Goal: Information Seeking & Learning: Learn about a topic

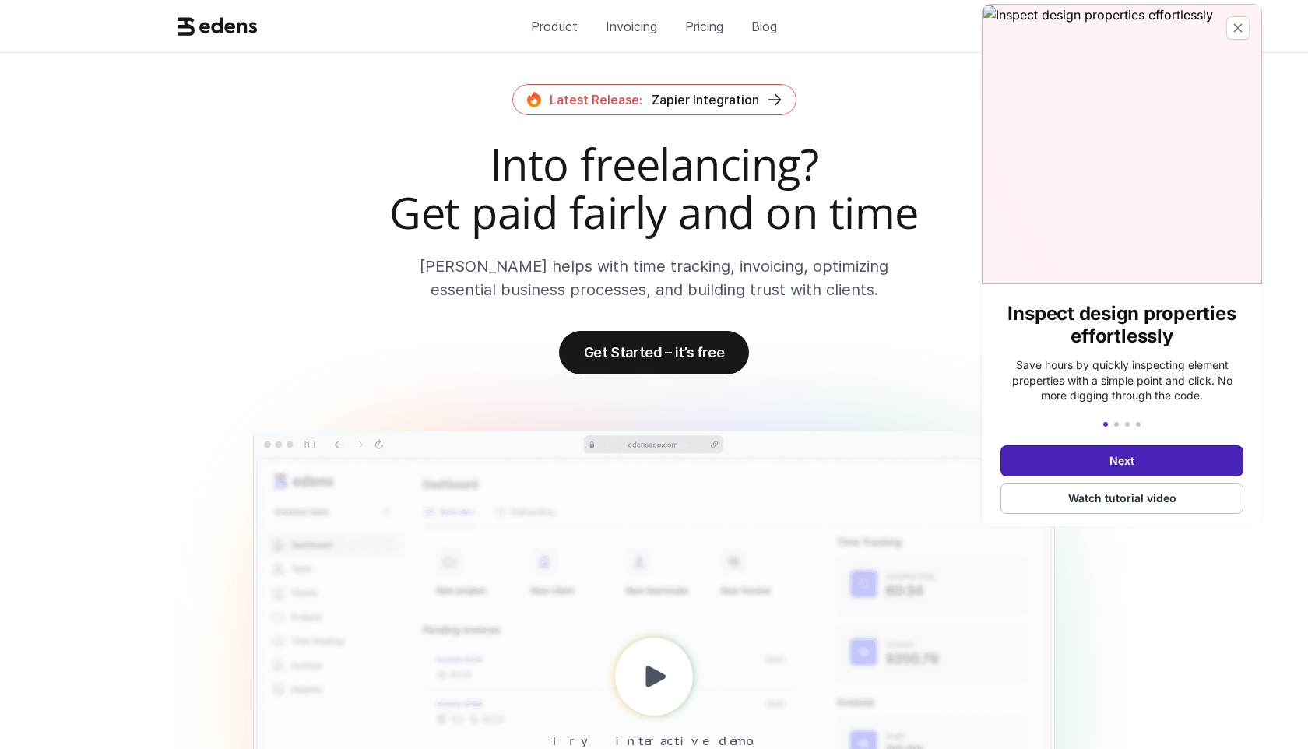
click at [1106, 445] on button "Next" at bounding box center [1122, 460] width 243 height 31
click at [1105, 460] on button "Next" at bounding box center [1122, 460] width 243 height 31
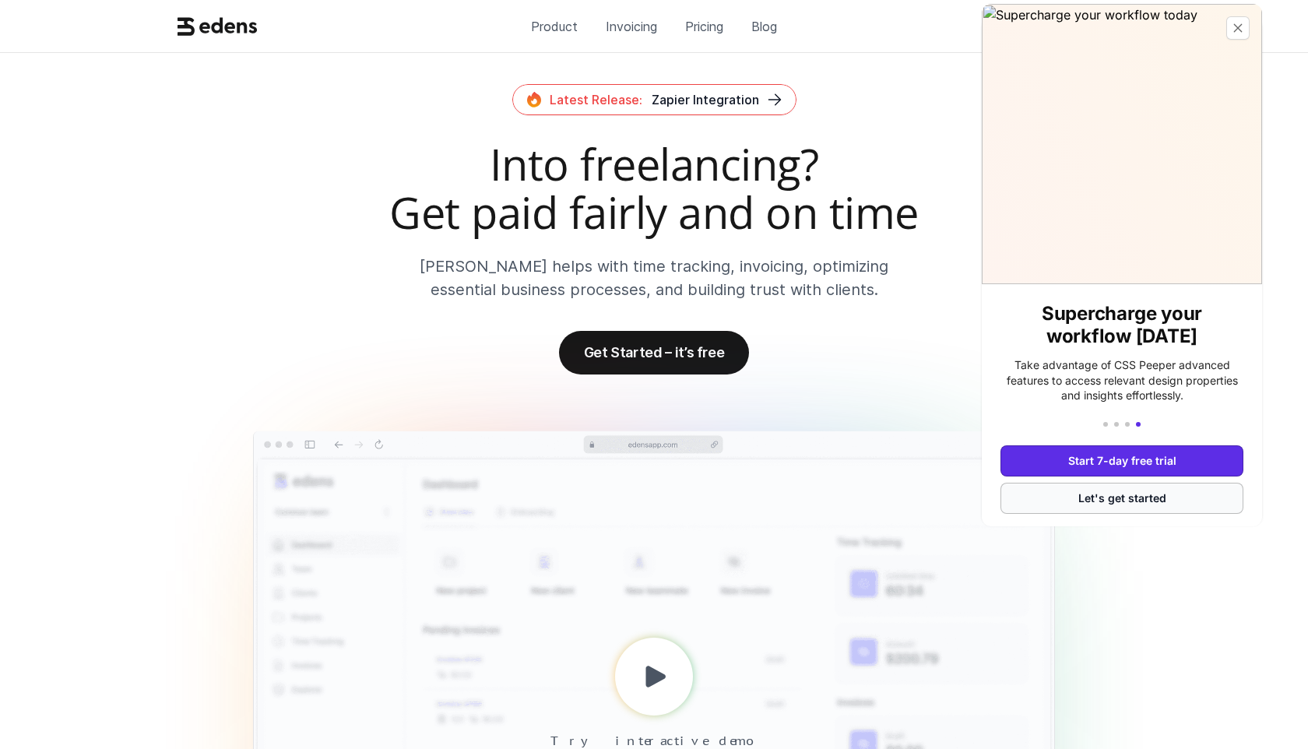
click at [1107, 489] on button "Let's get started" at bounding box center [1122, 498] width 243 height 31
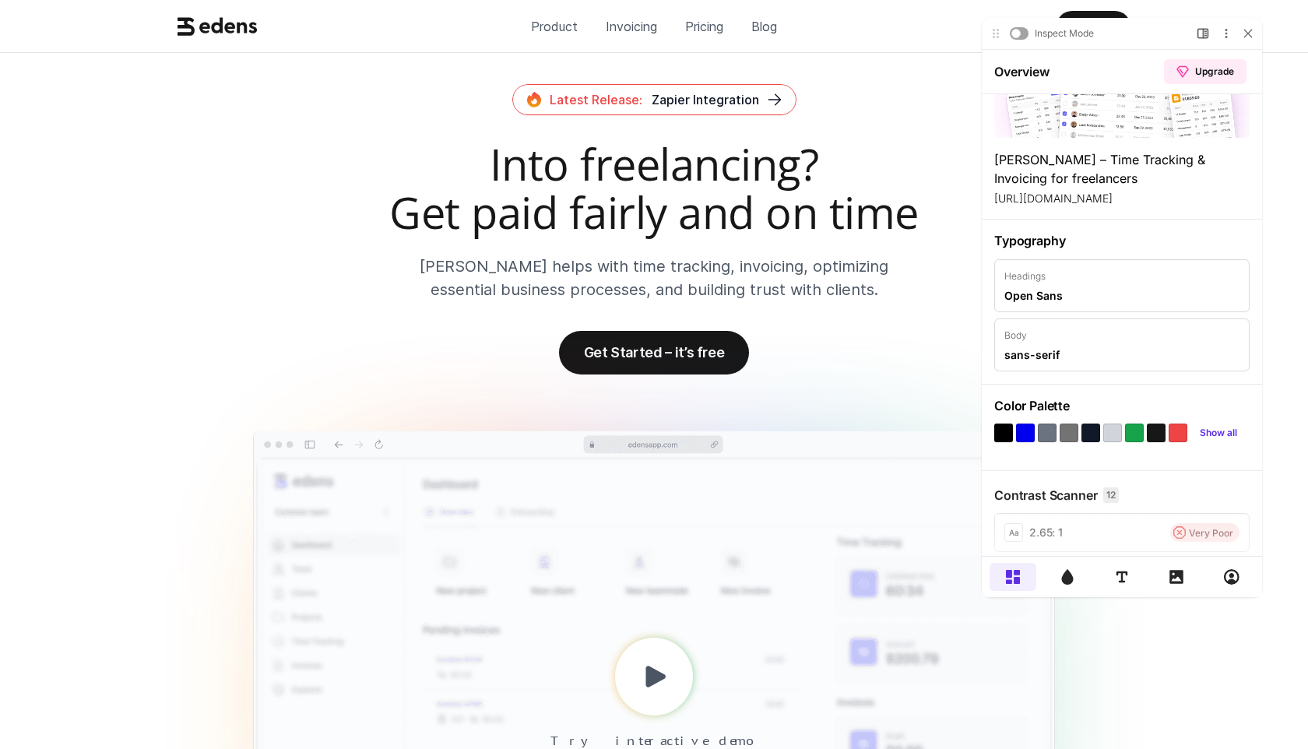
scroll to position [95, 0]
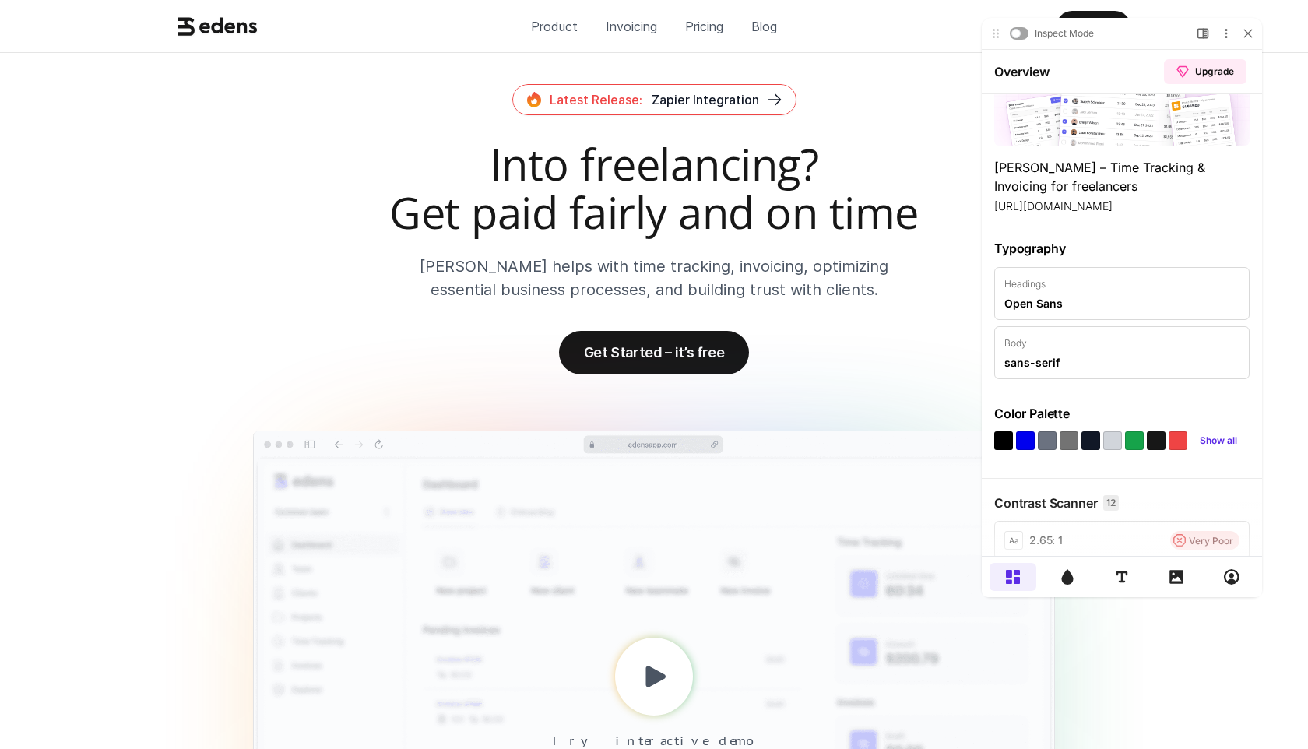
click at [1049, 442] on div at bounding box center [1047, 440] width 19 height 19
click at [1081, 440] on div "Show all" at bounding box center [1122, 440] width 255 height 19
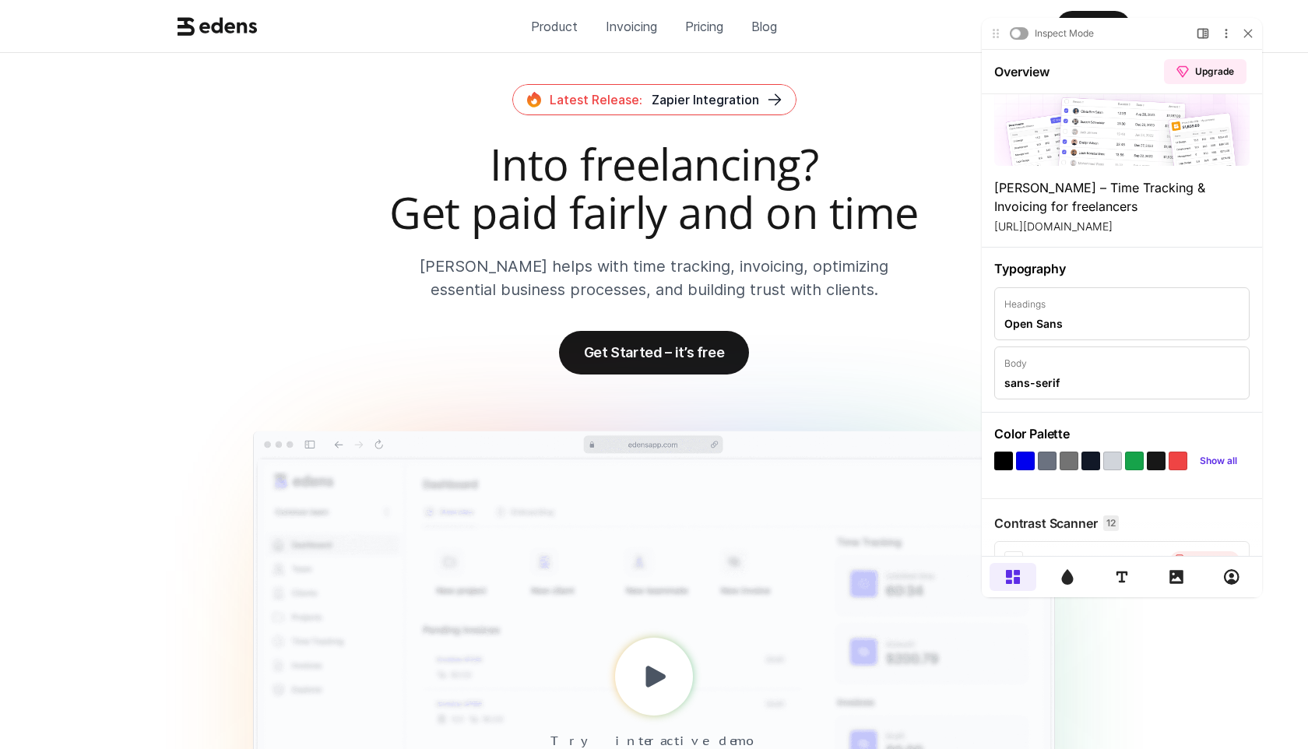
scroll to position [47, 0]
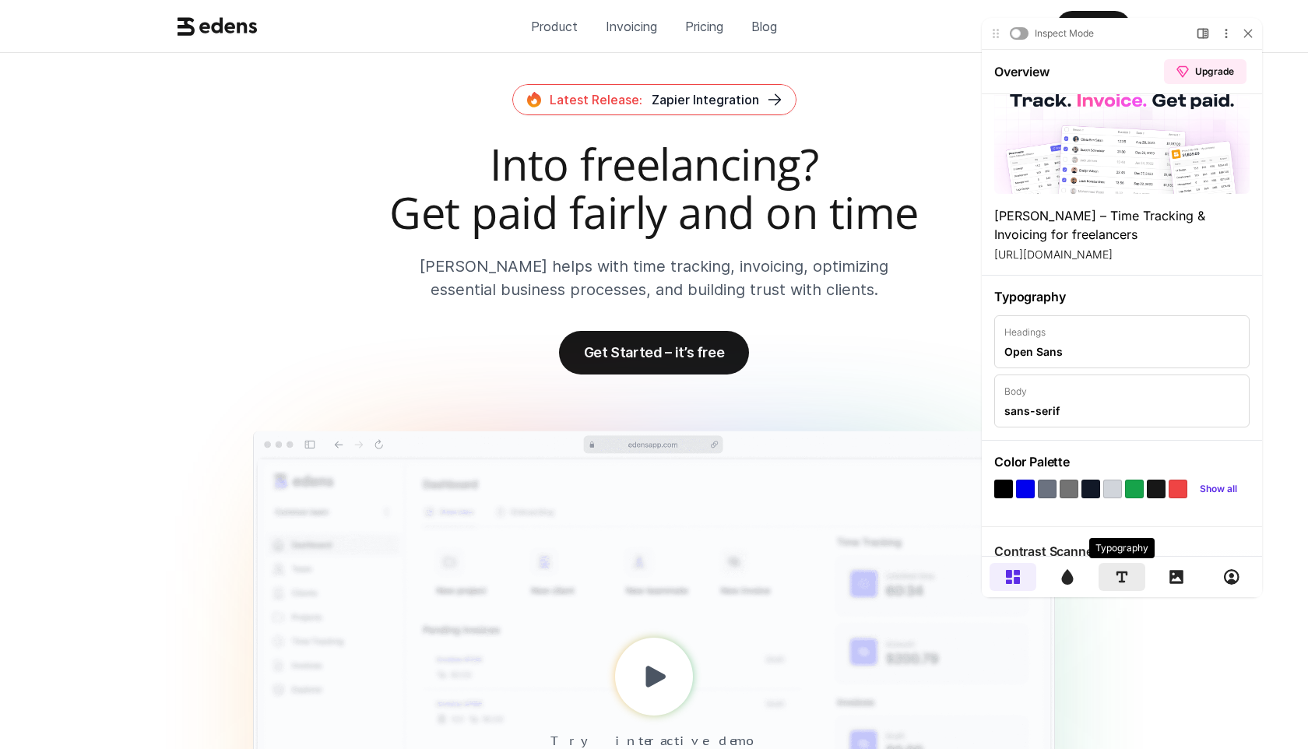
click at [1128, 581] on icon at bounding box center [1122, 577] width 12 height 12
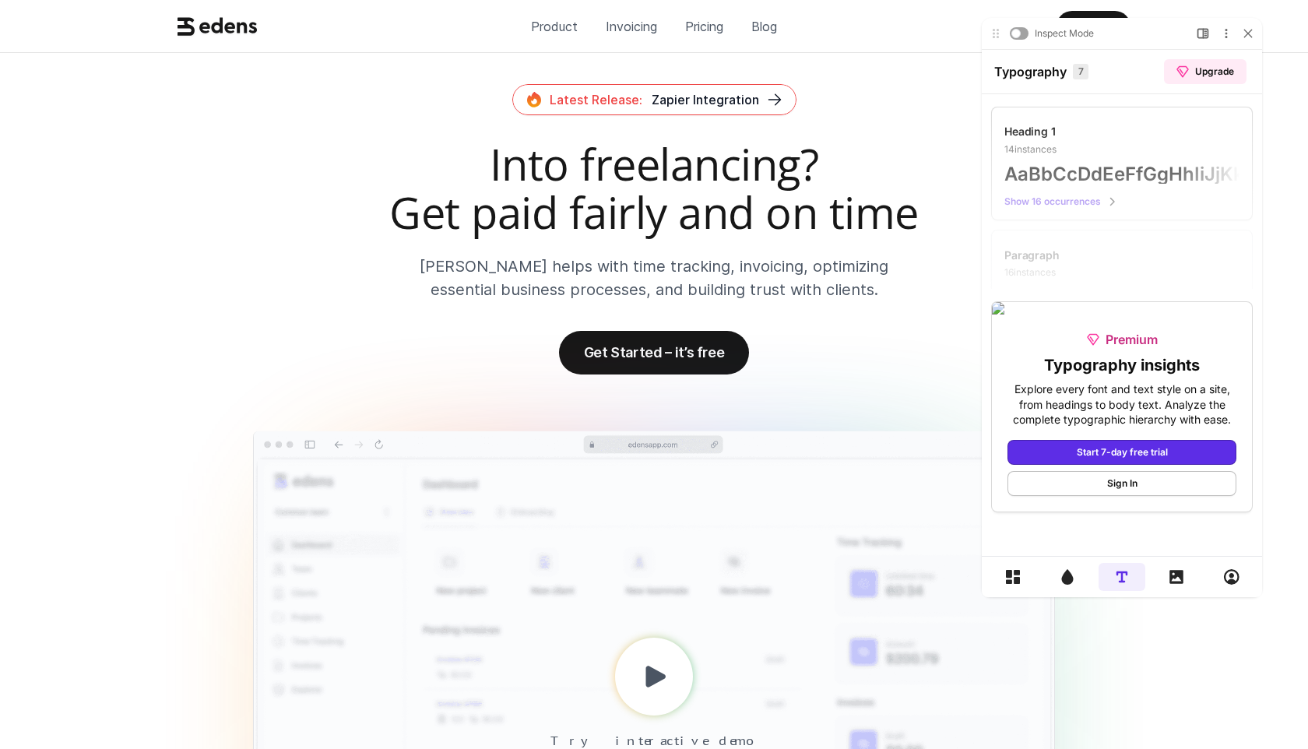
scroll to position [129, 0]
click at [1009, 582] on icon at bounding box center [1013, 577] width 14 height 14
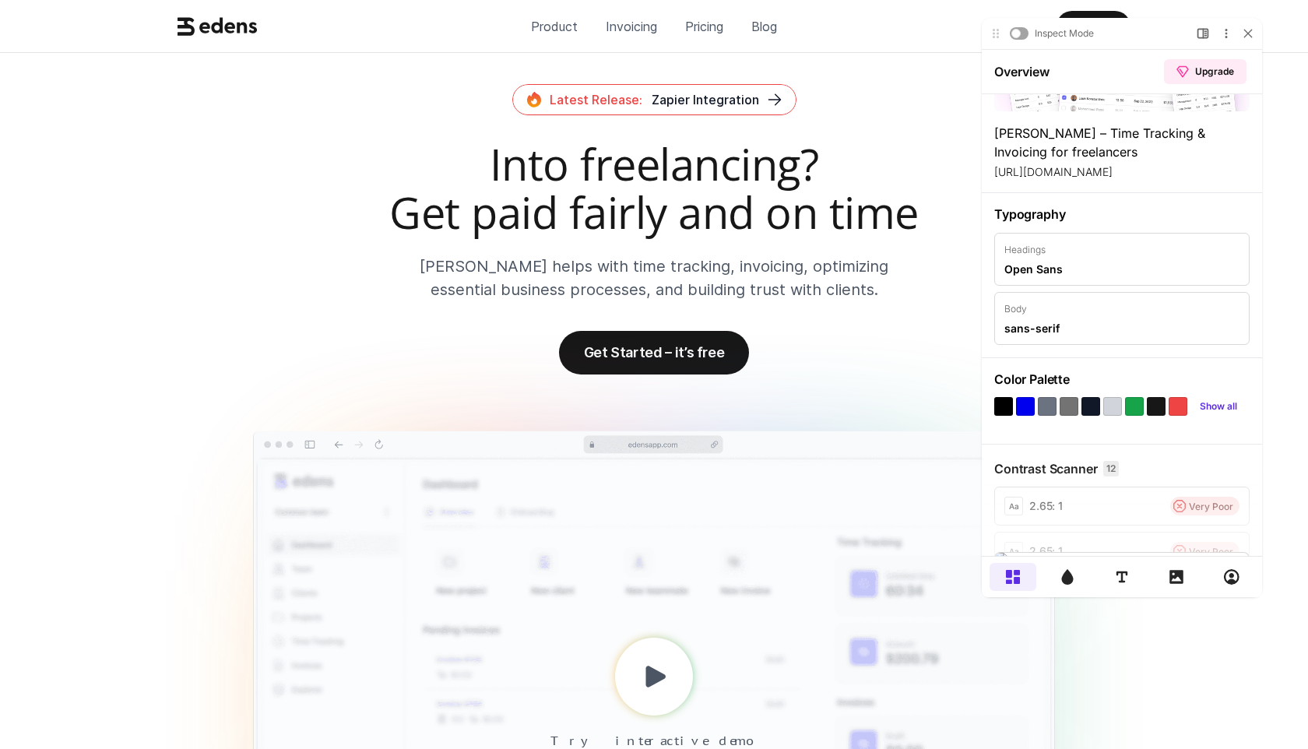
scroll to position [0, 0]
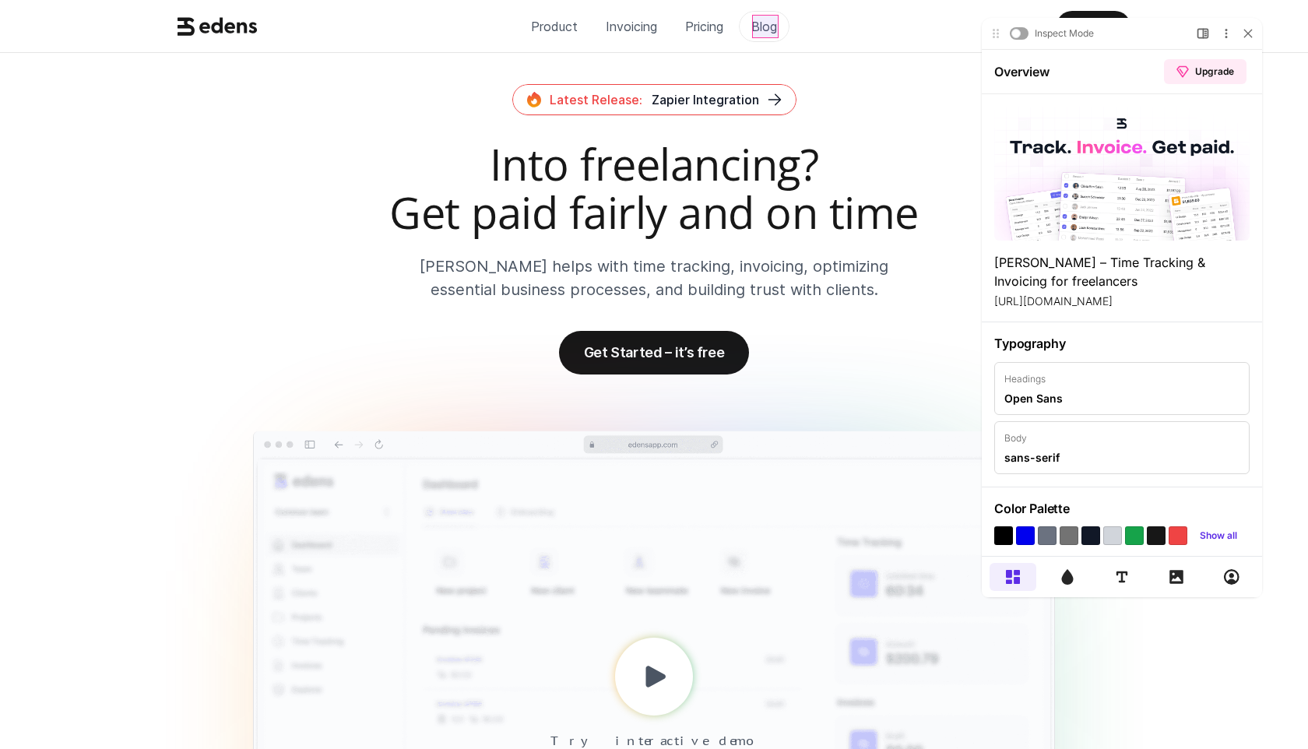
click at [757, 30] on p "Blog" at bounding box center [765, 26] width 26 height 23
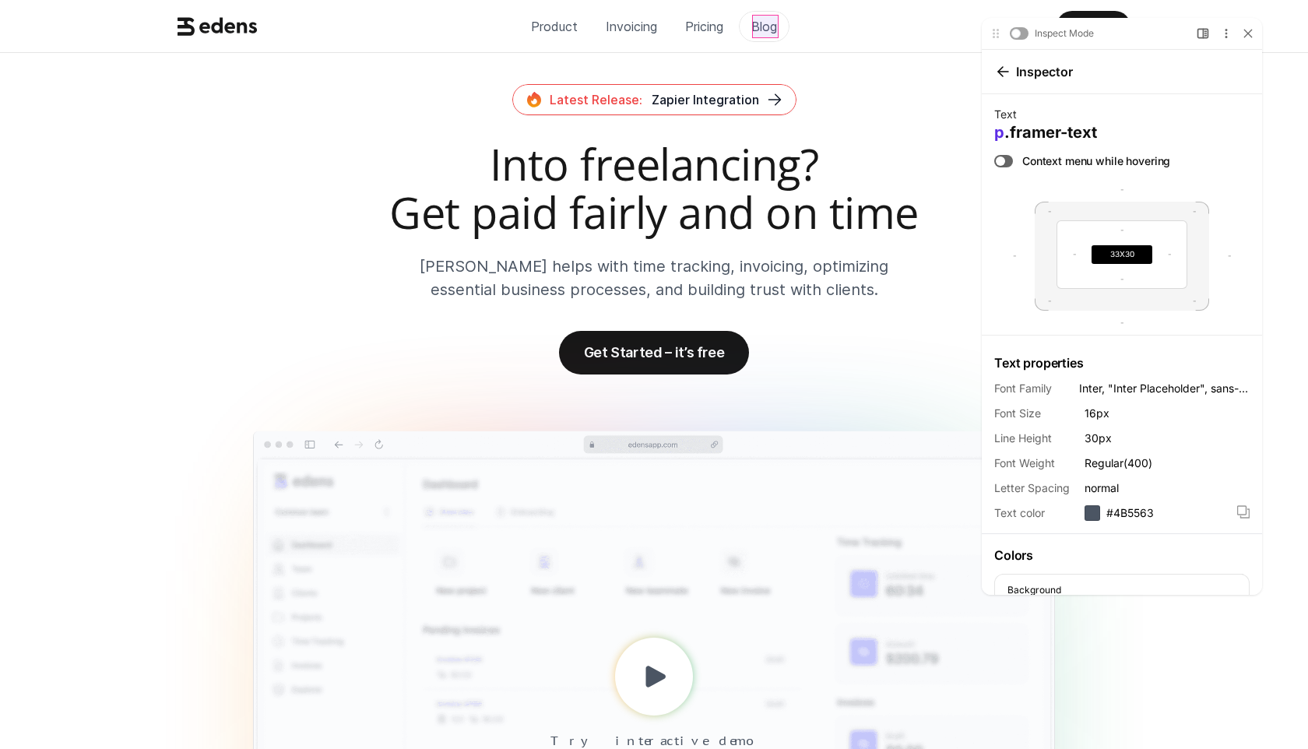
click at [765, 26] on p "Blog" at bounding box center [765, 26] width 26 height 23
click at [1246, 30] on icon at bounding box center [1248, 33] width 9 height 9
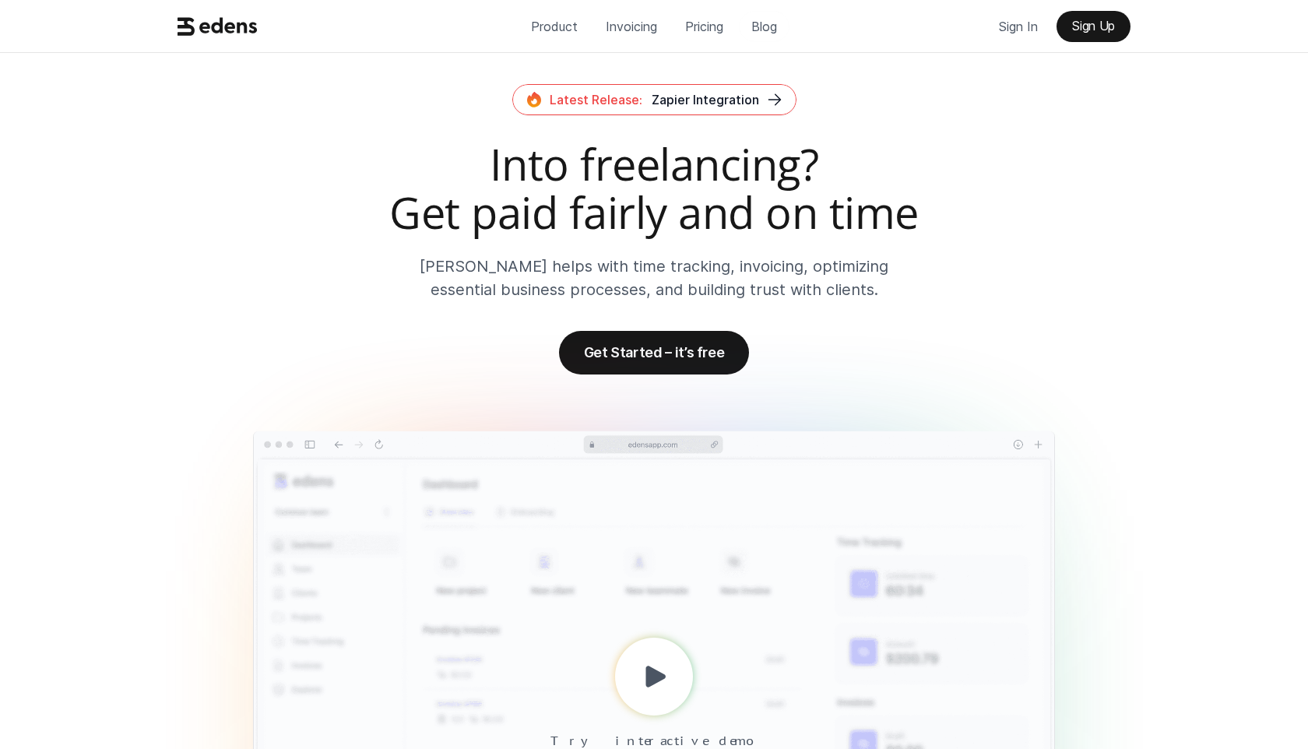
click at [775, 34] on p "Blog" at bounding box center [765, 26] width 26 height 23
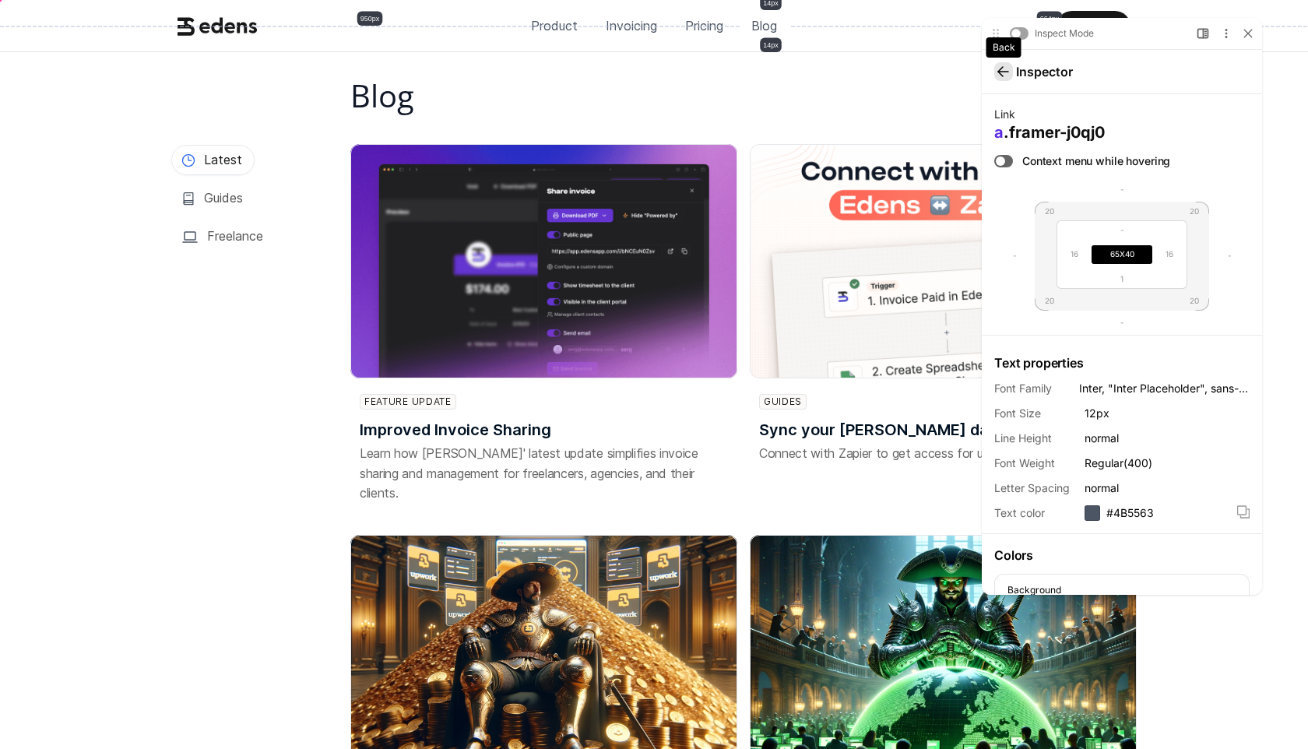
click at [1009, 78] on div at bounding box center [1004, 71] width 19 height 19
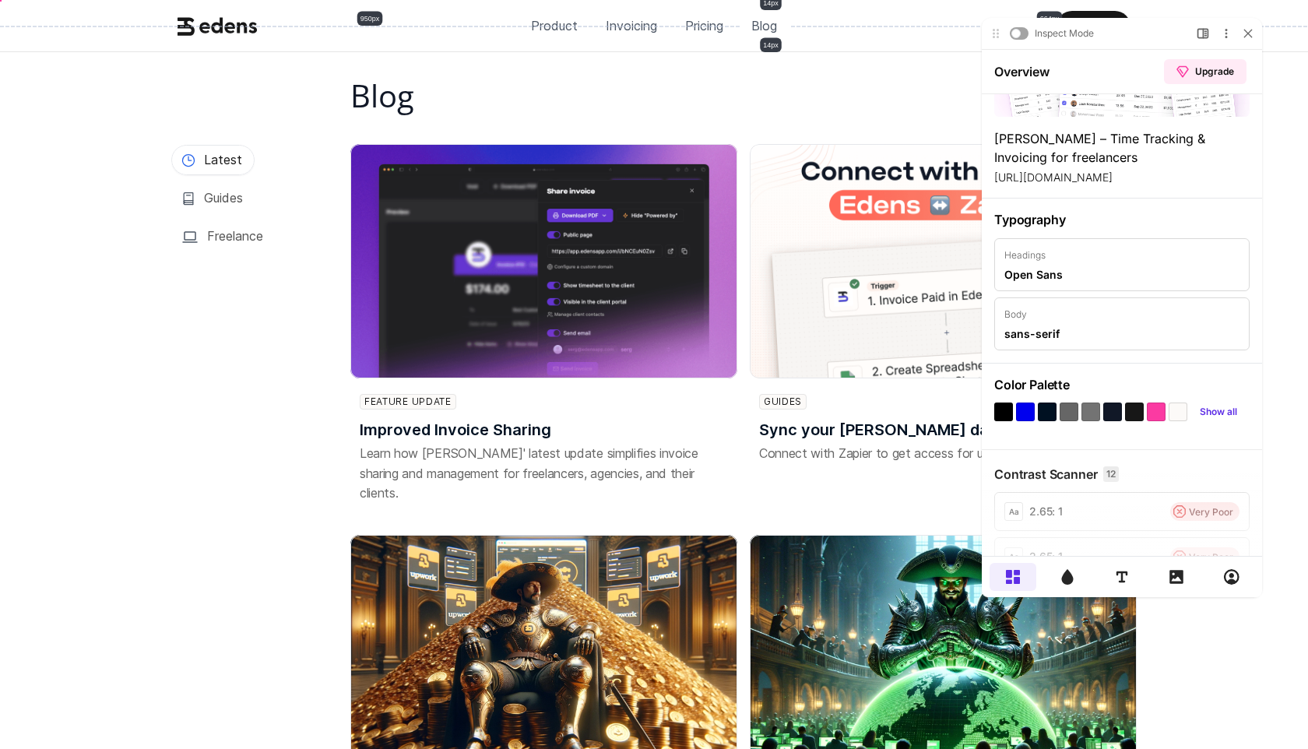
scroll to position [125, 0]
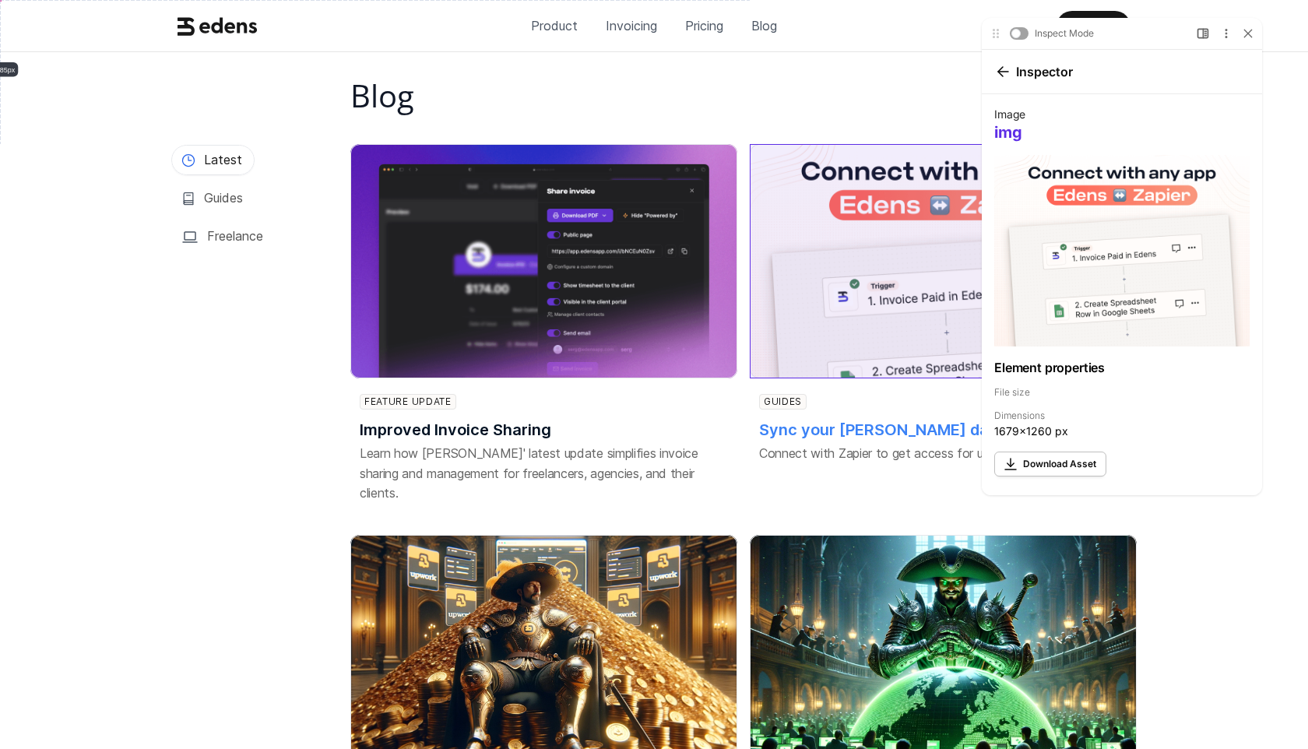
click at [782, 277] on img at bounding box center [943, 261] width 387 height 234
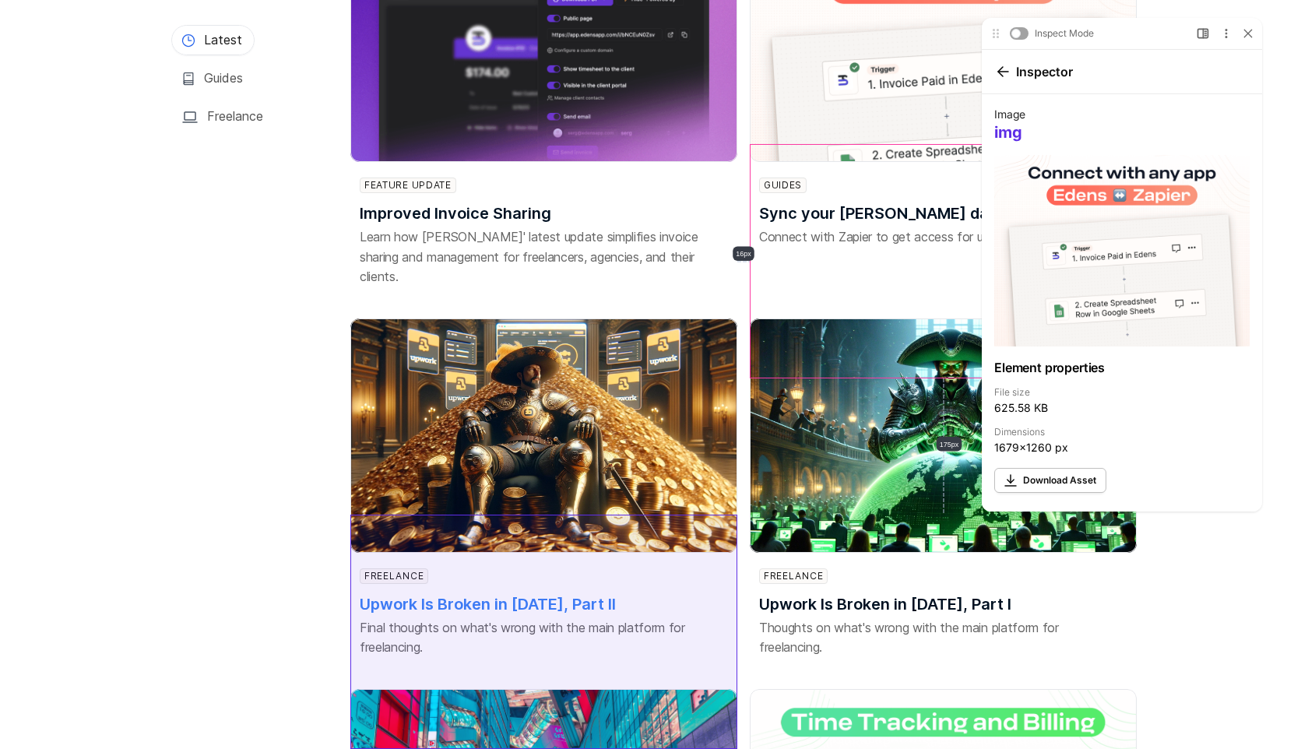
scroll to position [218, 0]
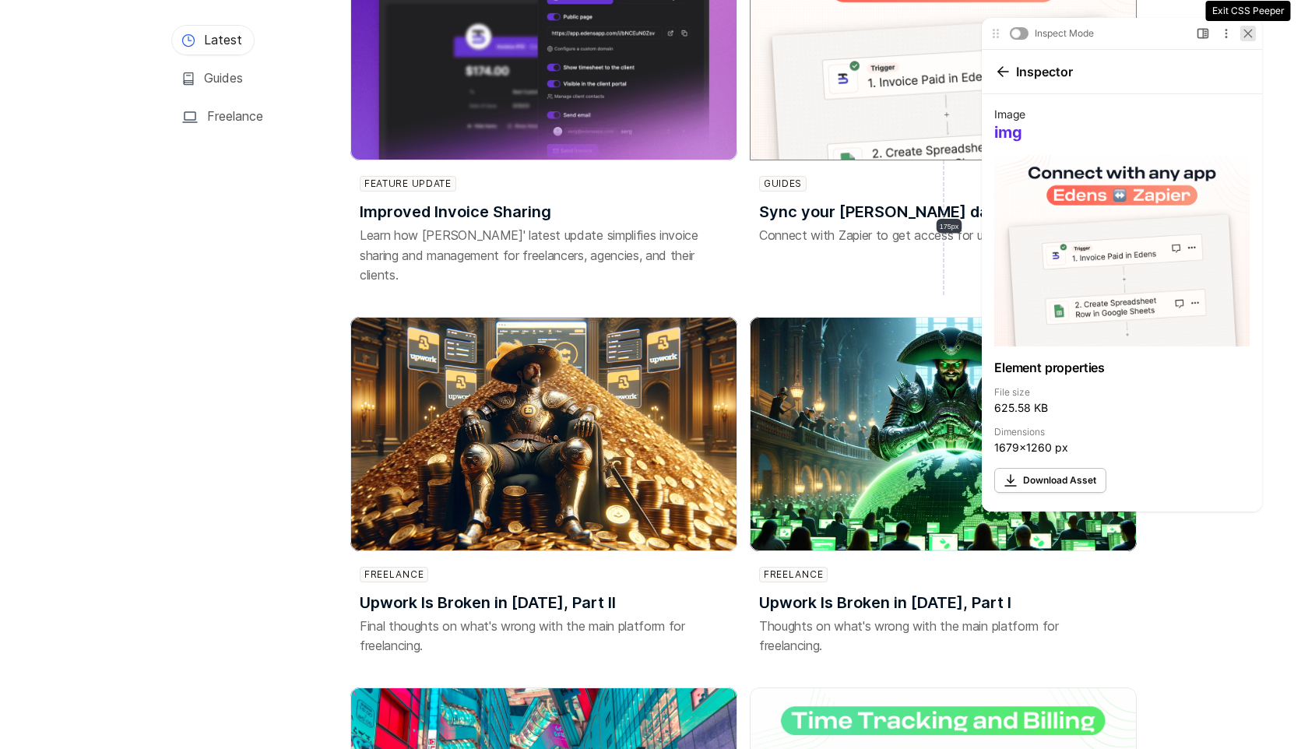
click at [1247, 29] on icon at bounding box center [1248, 33] width 9 height 9
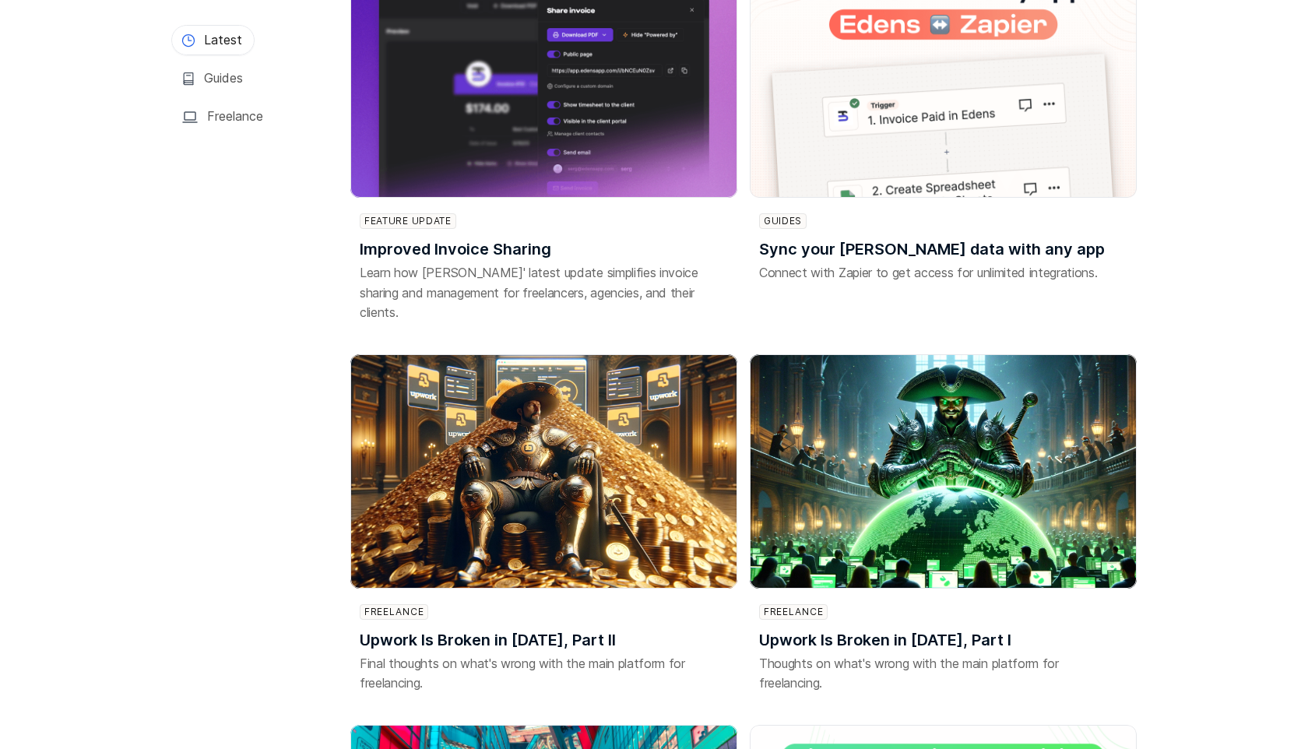
scroll to position [177, 0]
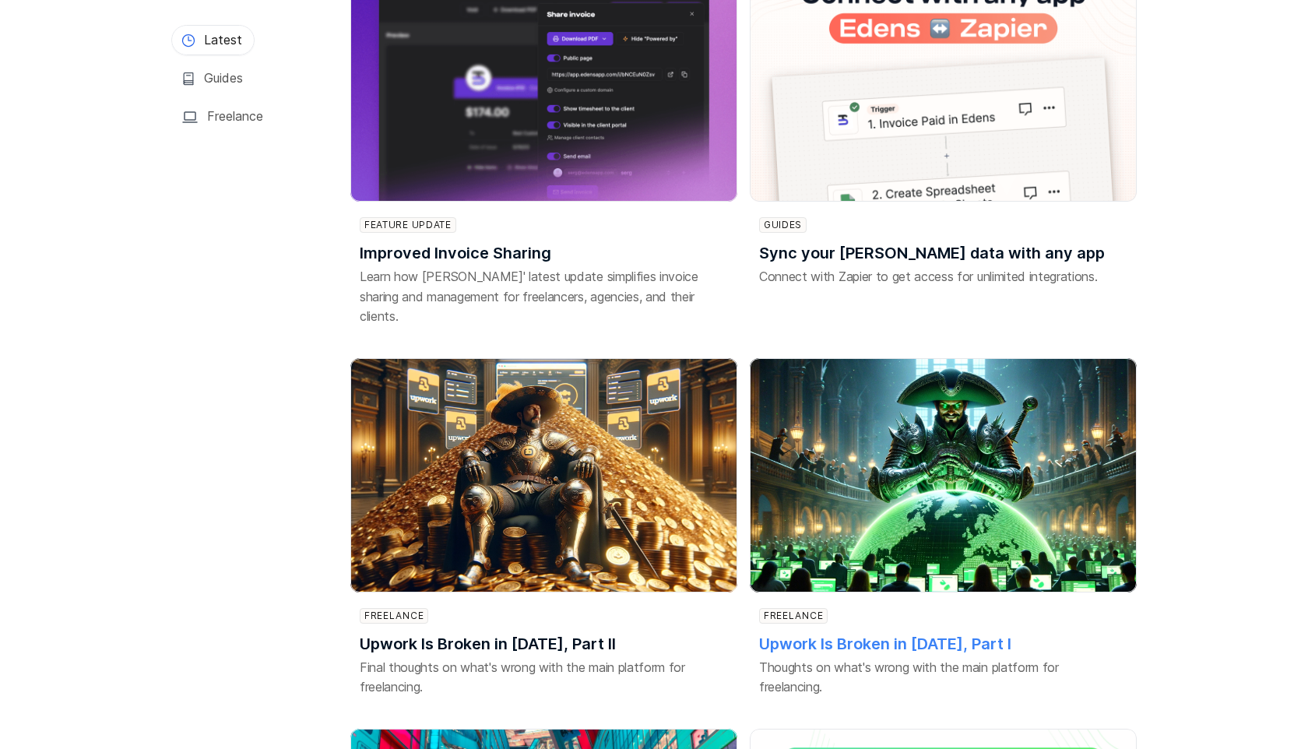
click at [980, 427] on img at bounding box center [943, 475] width 387 height 234
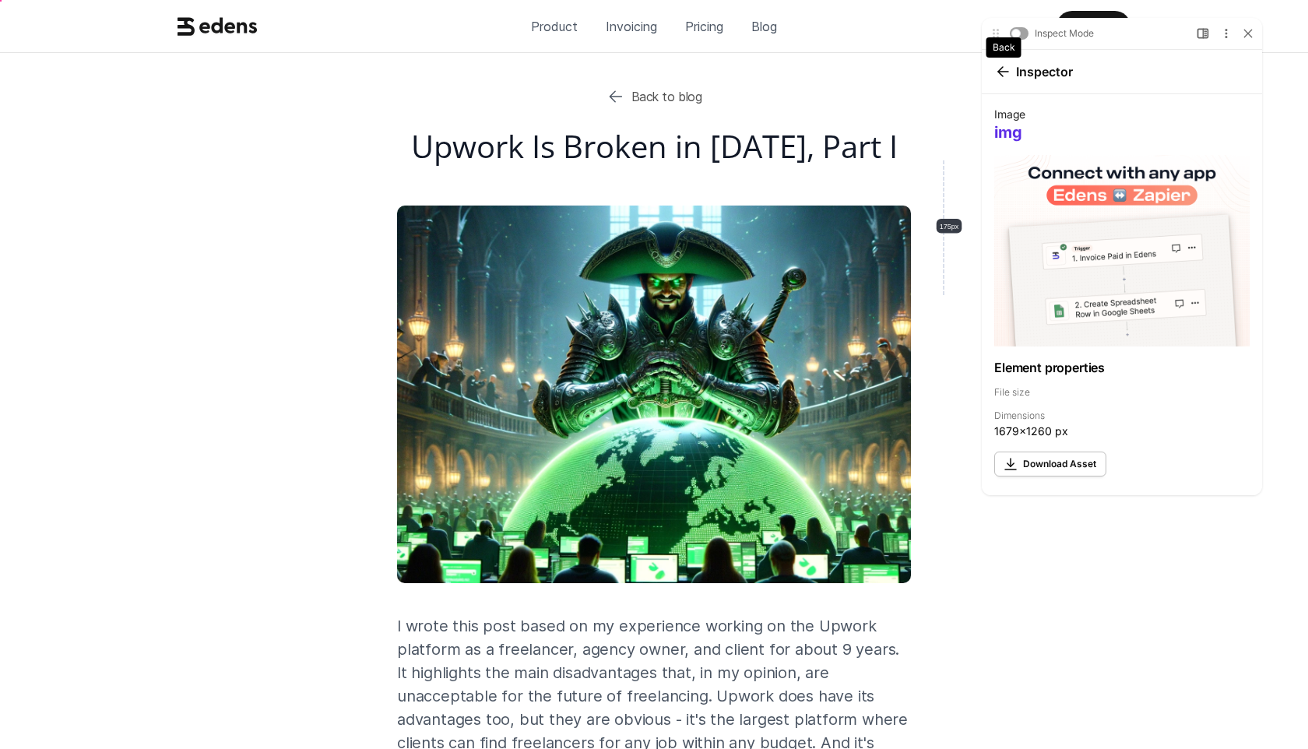
click at [1012, 79] on div at bounding box center [1004, 71] width 19 height 19
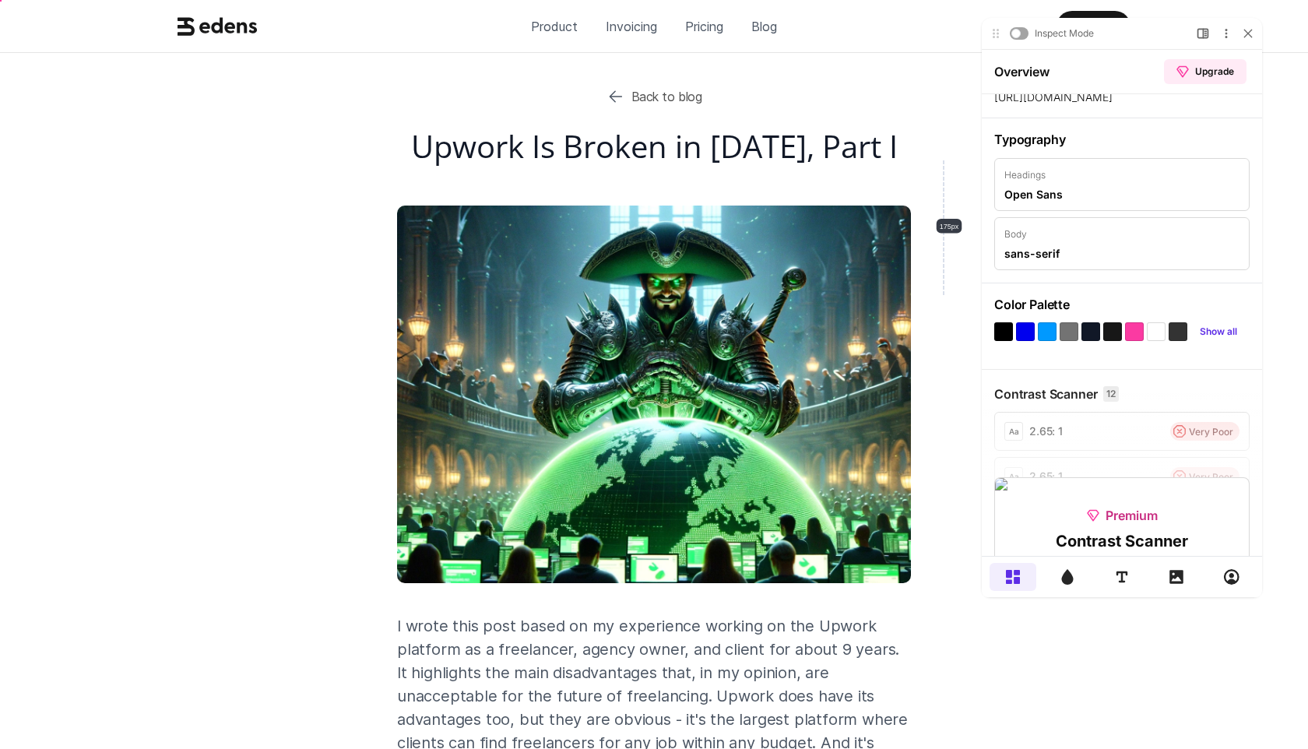
scroll to position [241, 0]
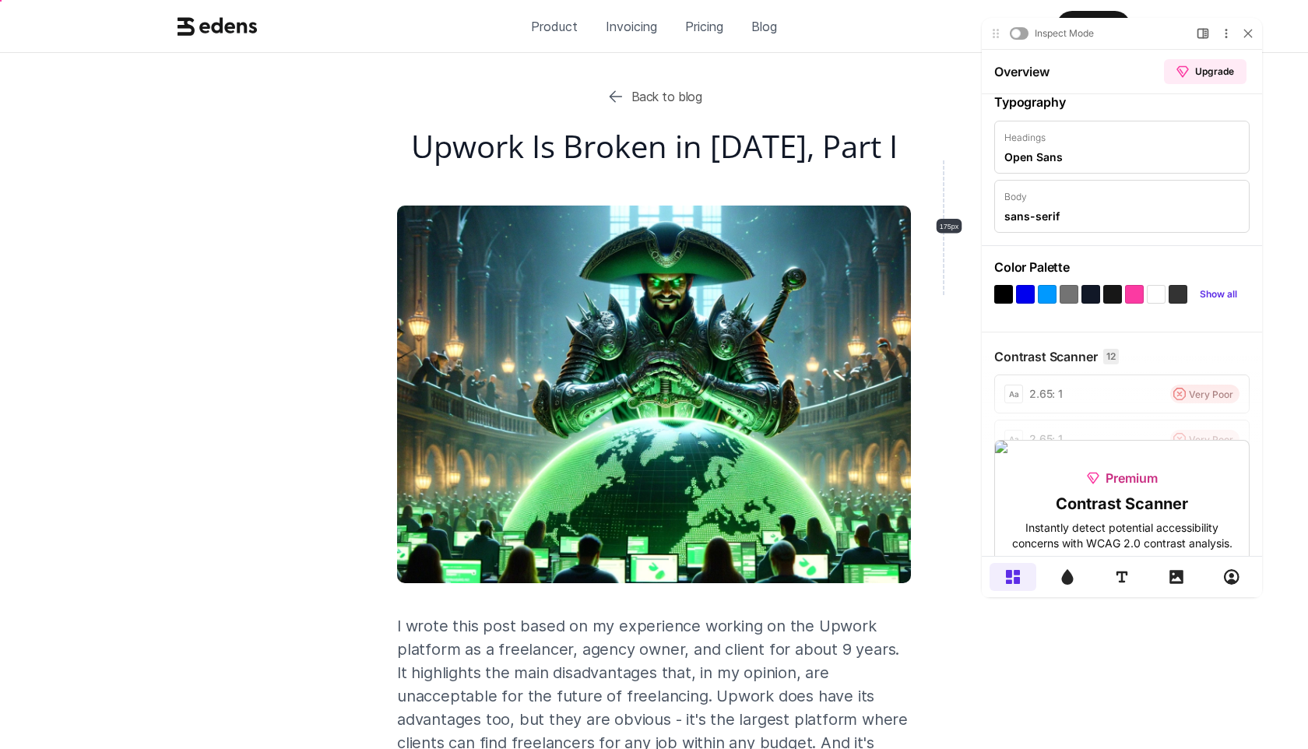
click at [1203, 369] on div at bounding box center [1122, 396] width 280 height 97
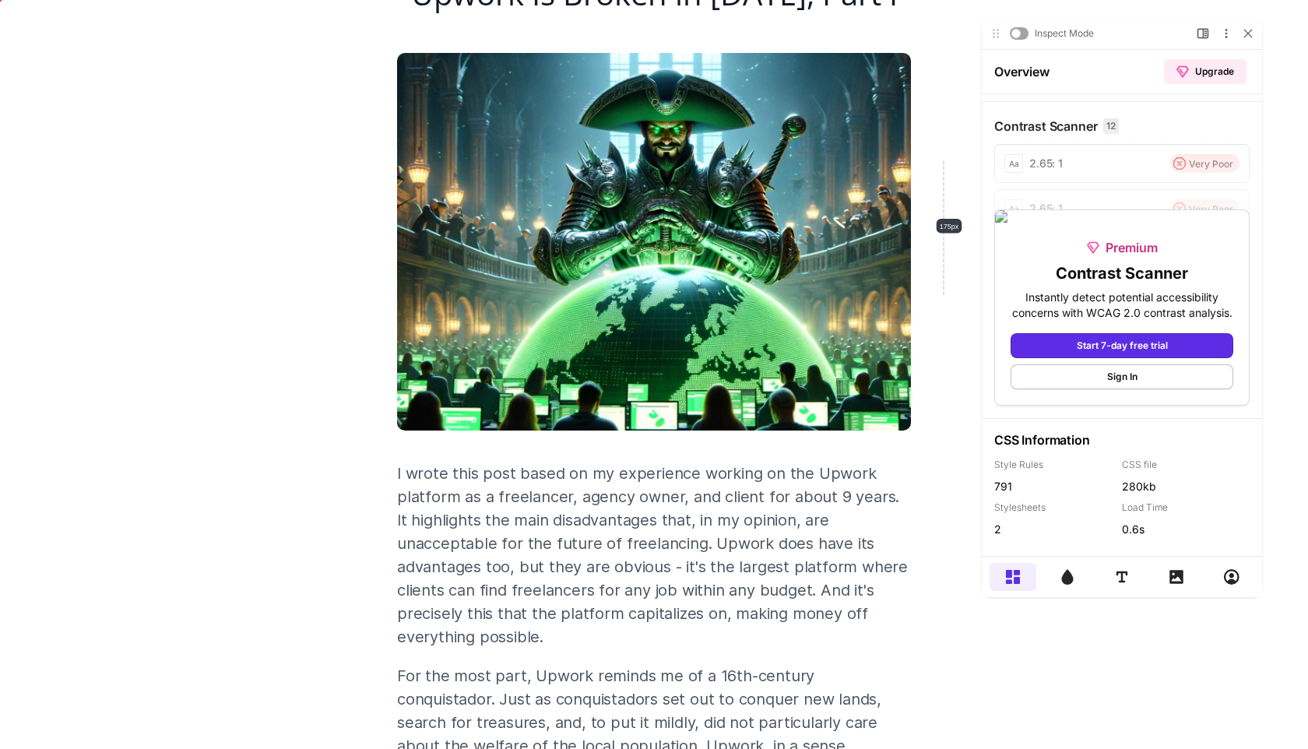
scroll to position [267, 0]
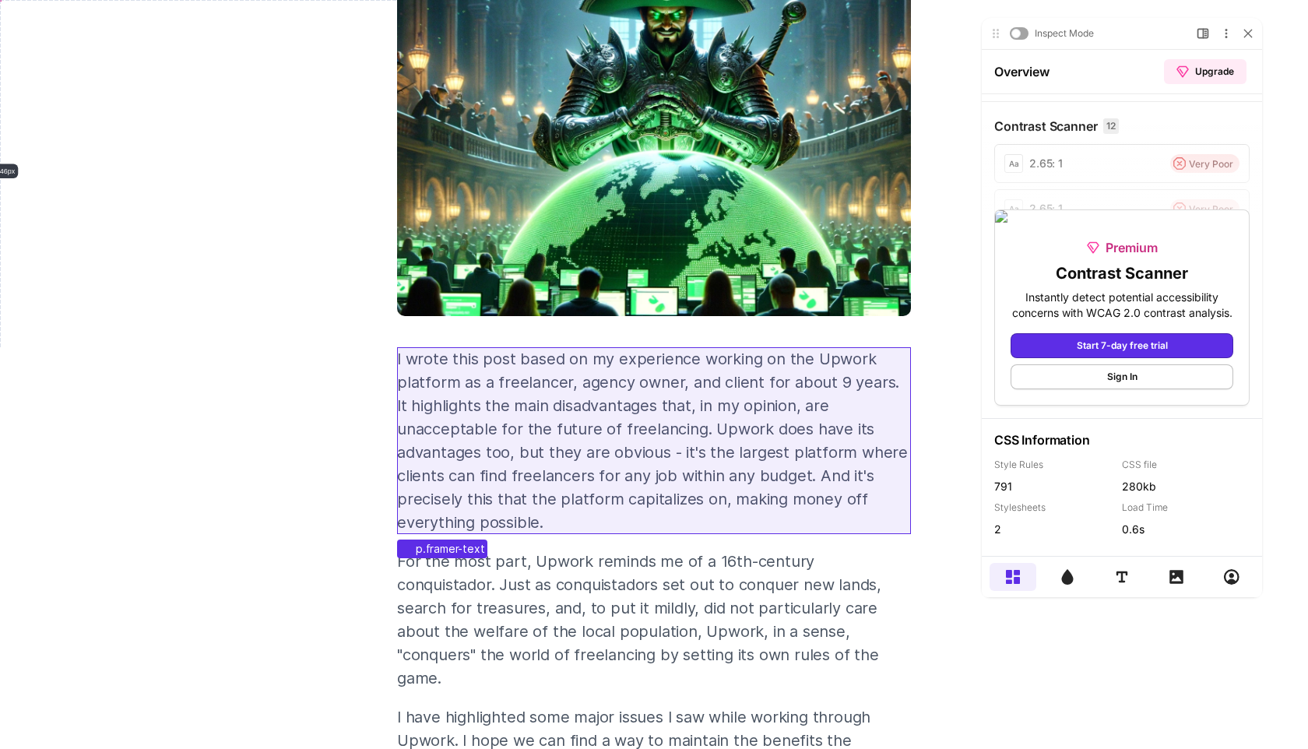
click at [519, 461] on p "I wrote this post based on my experience working on the Upwork platform as a fr…" at bounding box center [654, 440] width 514 height 187
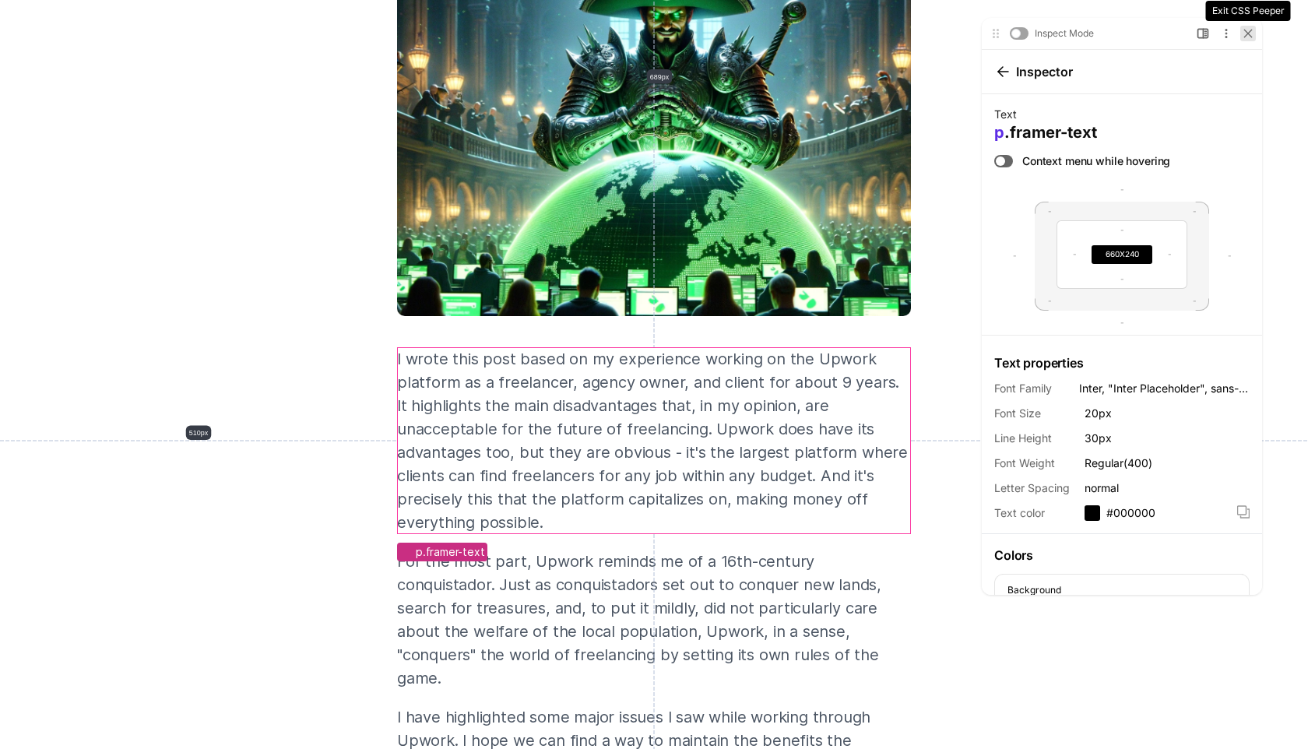
click at [1247, 32] on icon at bounding box center [1247, 33] width 7 height 7
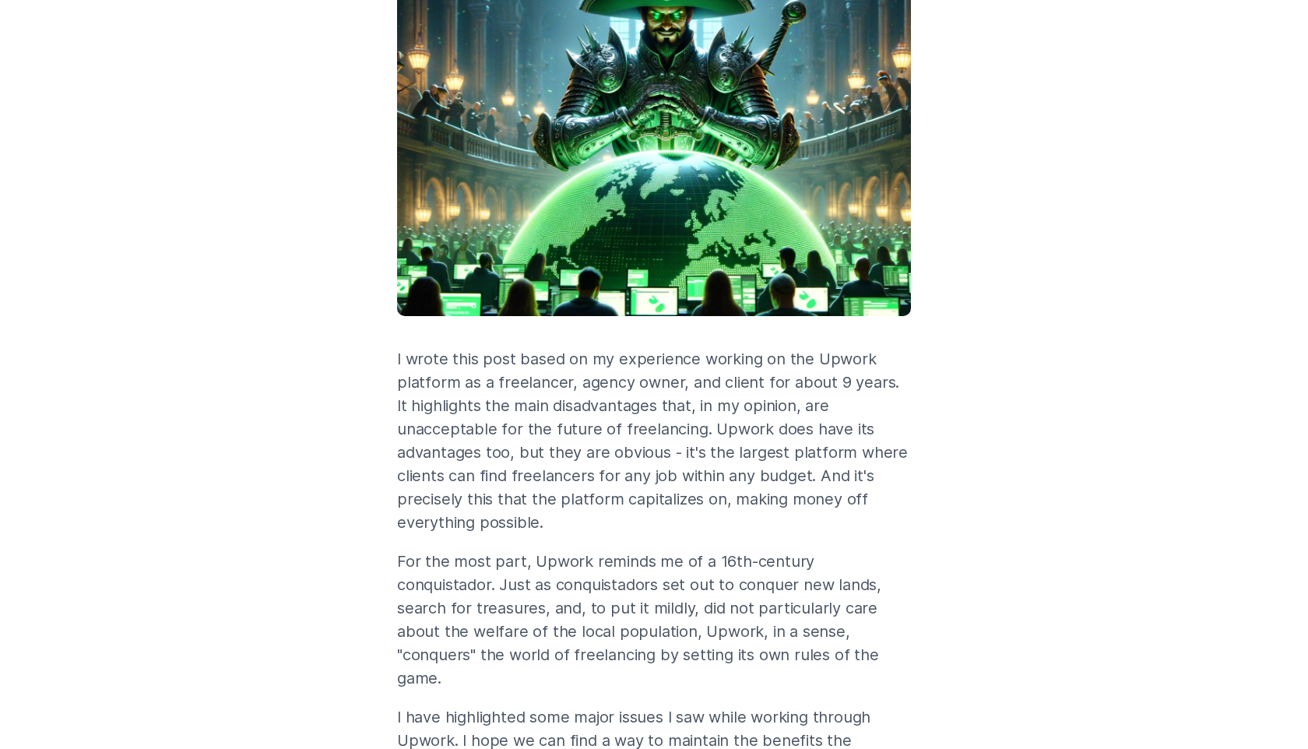
click at [804, 410] on p "I wrote this post based on my experience working on the Upwork platform as a fr…" at bounding box center [654, 440] width 514 height 187
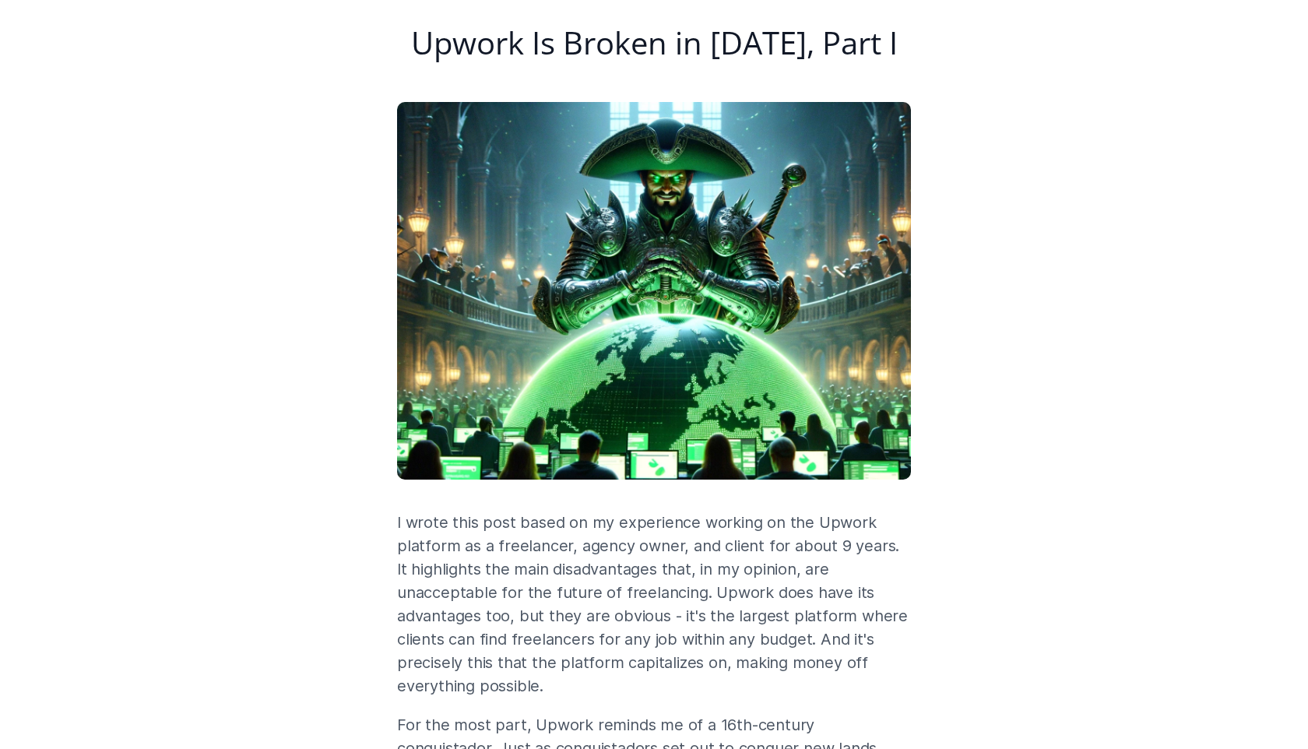
scroll to position [0, 0]
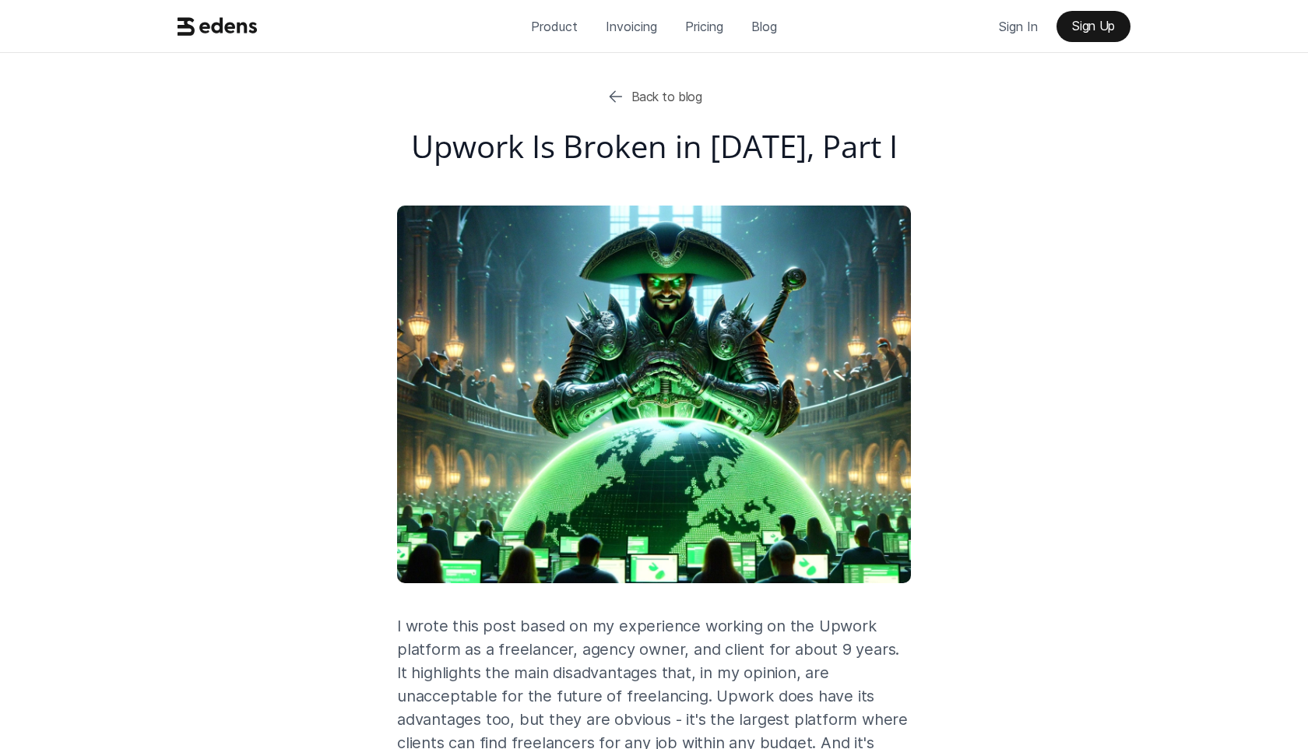
click at [689, 132] on h1 "Upwork Is Broken in 2024, Part I" at bounding box center [654, 146] width 514 height 37
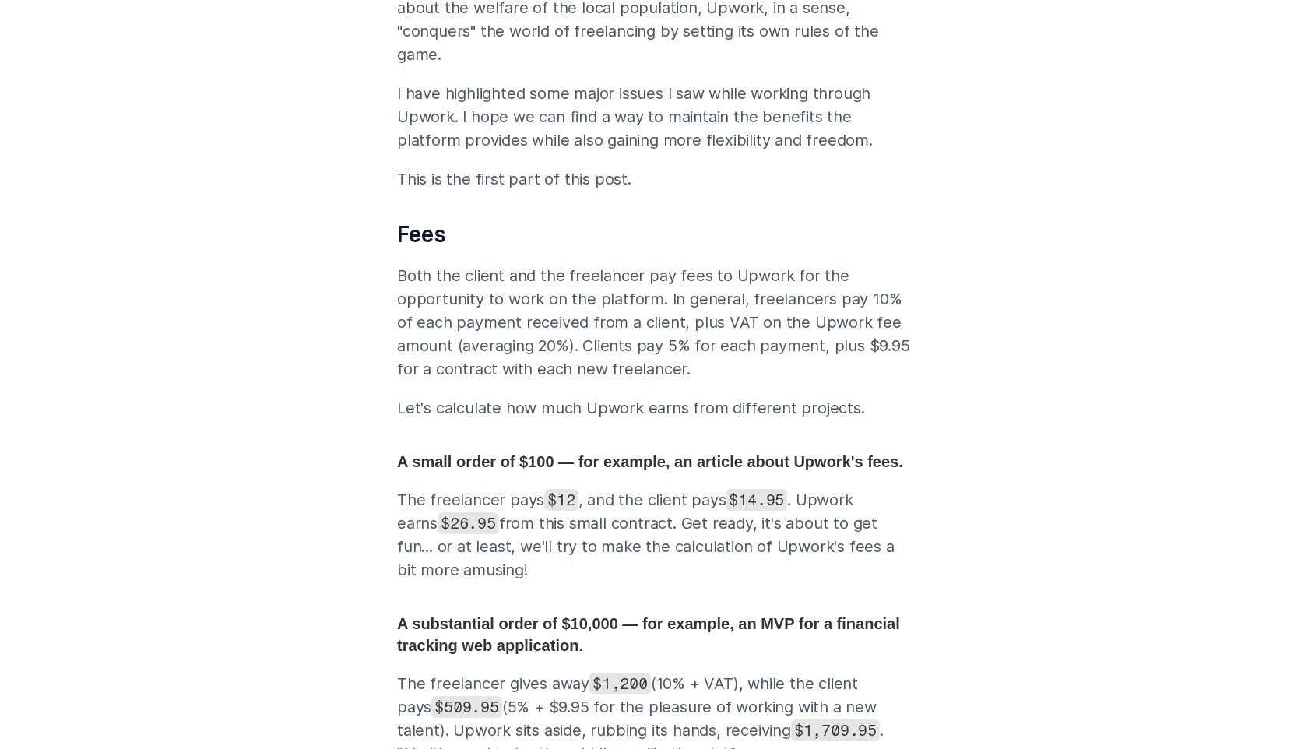
scroll to position [1086, 0]
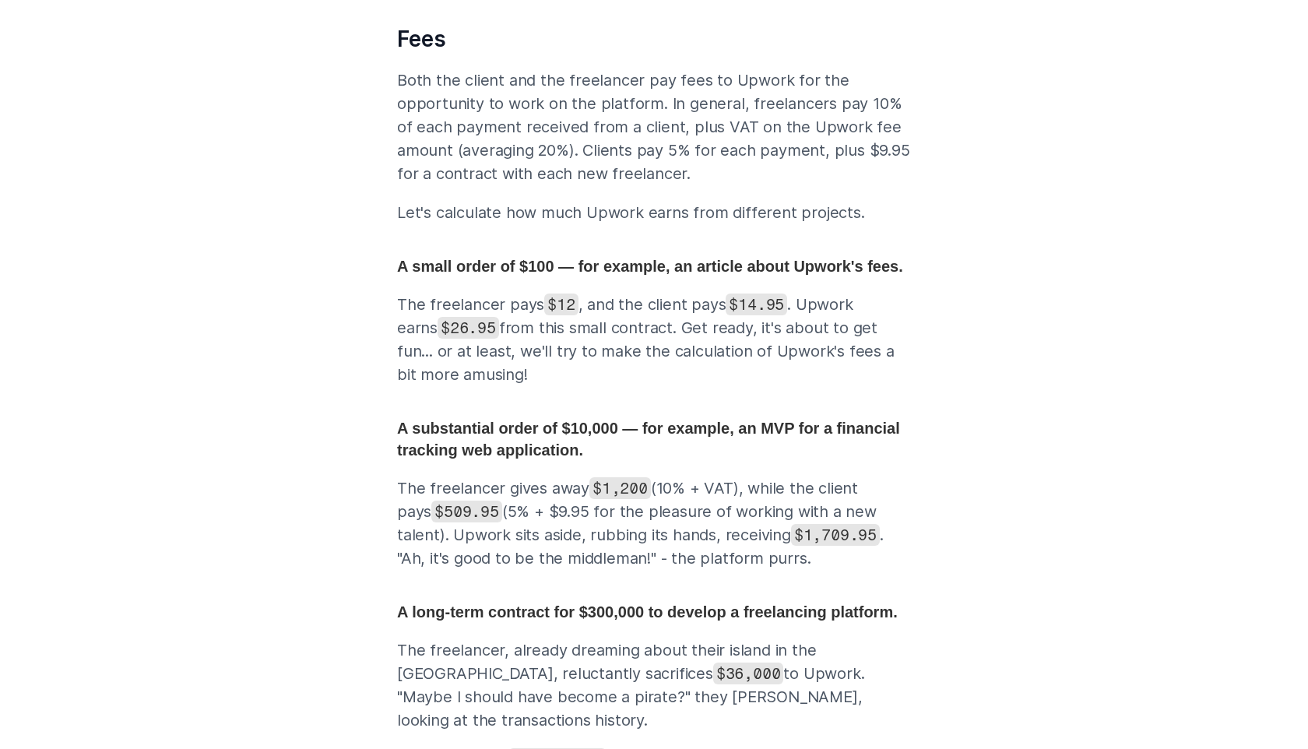
click at [721, 523] on p "The freelancer gives away $1,200 (10% + VAT), while the client pays $509.95 (5%…" at bounding box center [654, 523] width 514 height 93
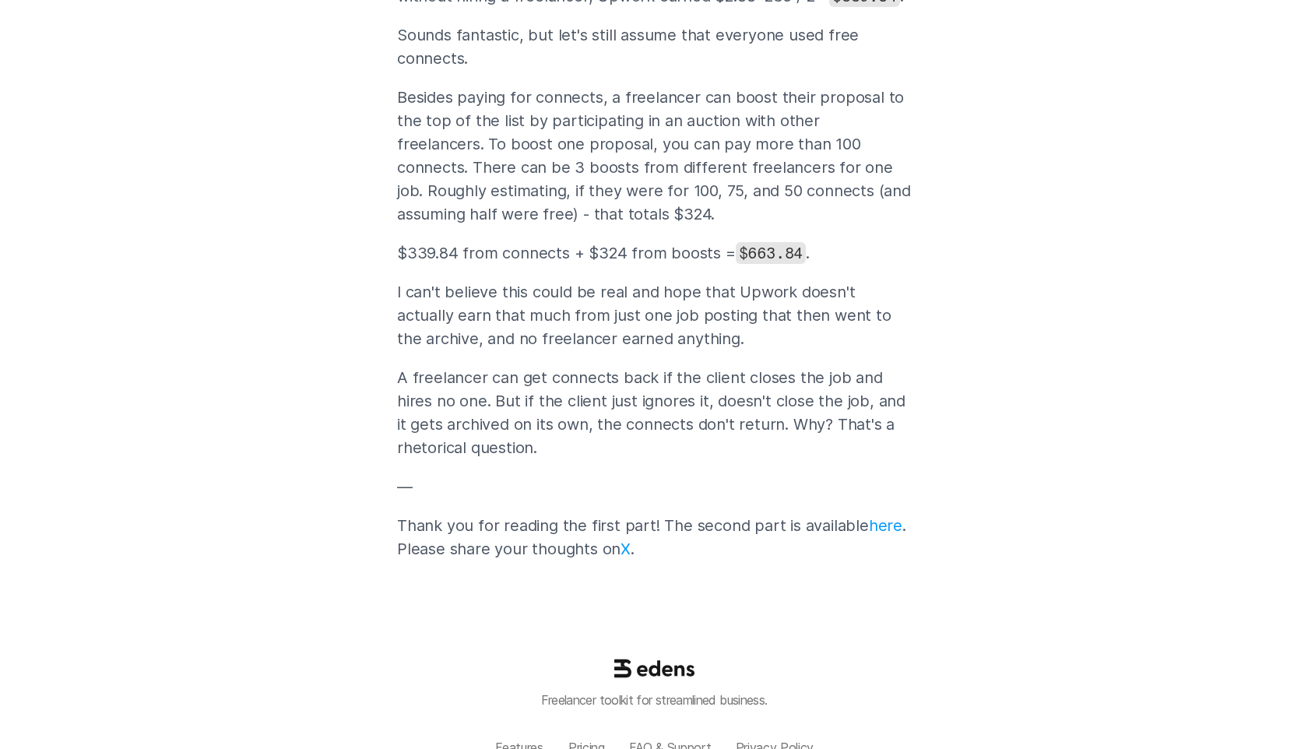
scroll to position [3846, 0]
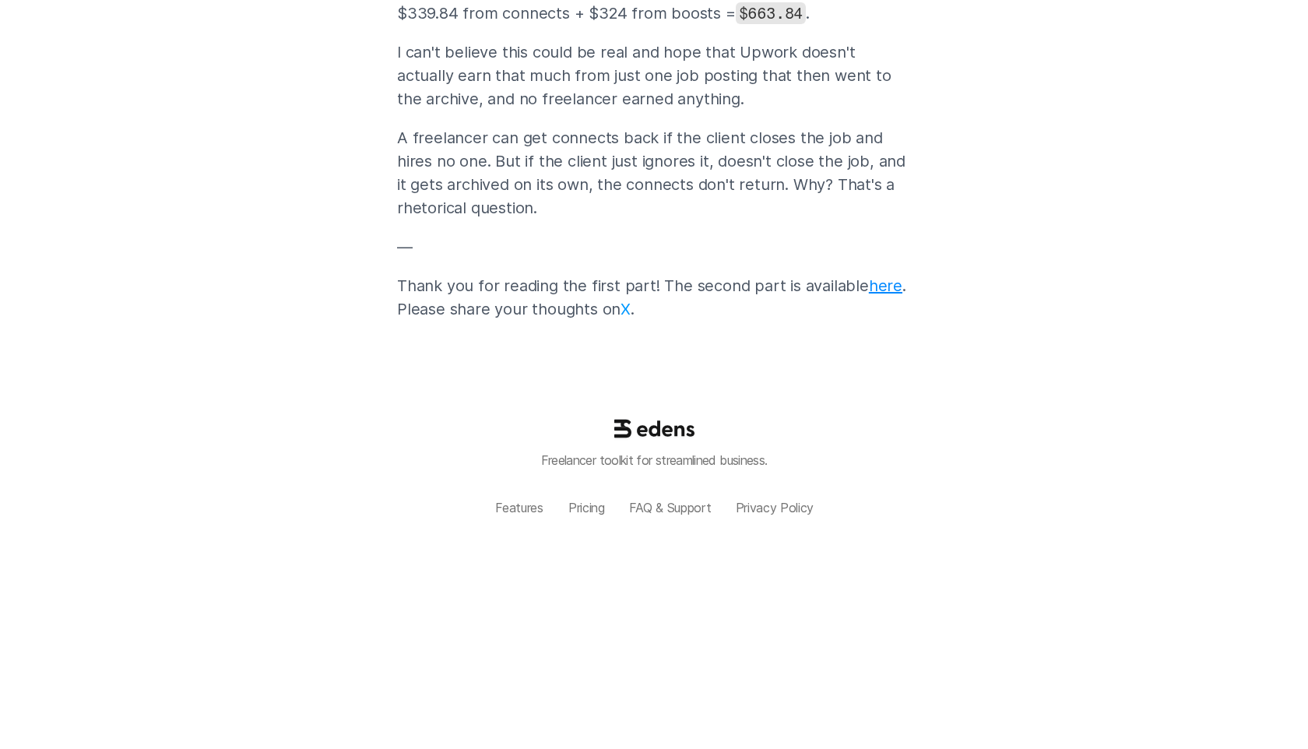
click at [871, 283] on link "here" at bounding box center [885, 285] width 33 height 19
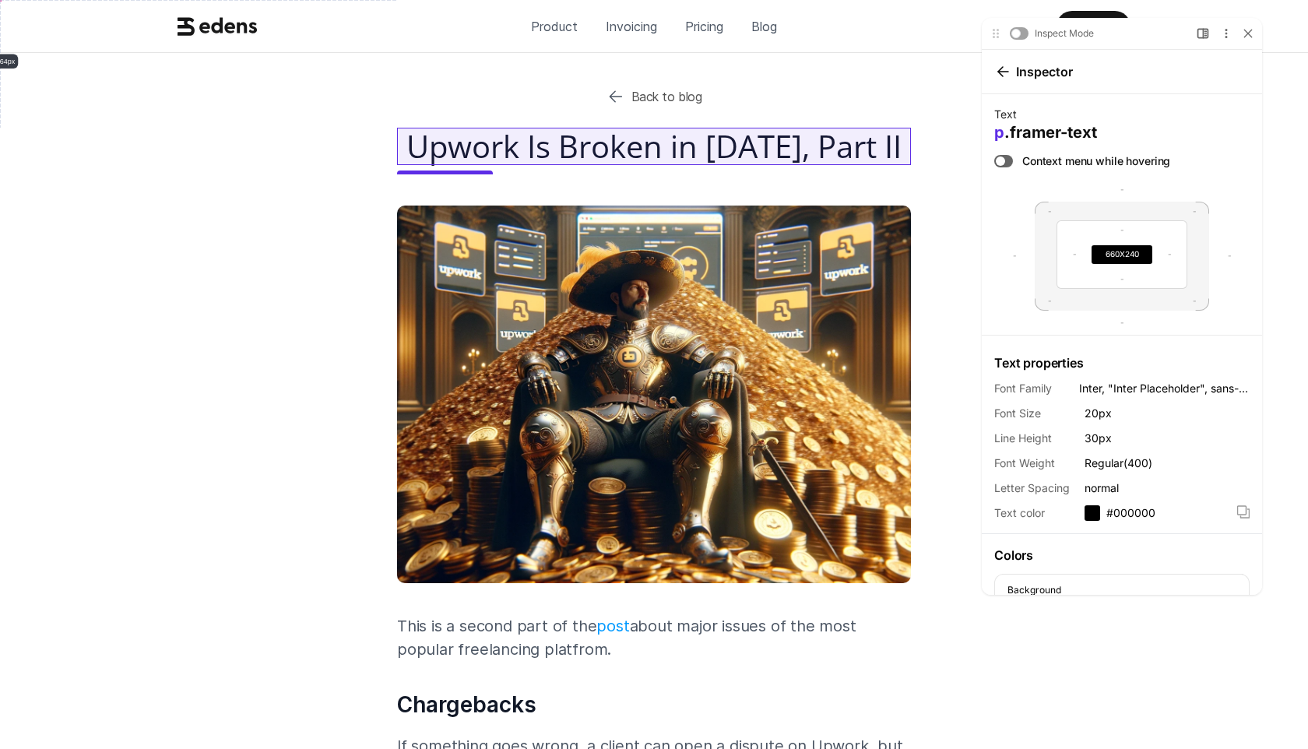
click at [723, 144] on h1 "Upwork Is Broken in 2024, Part II" at bounding box center [654, 146] width 514 height 37
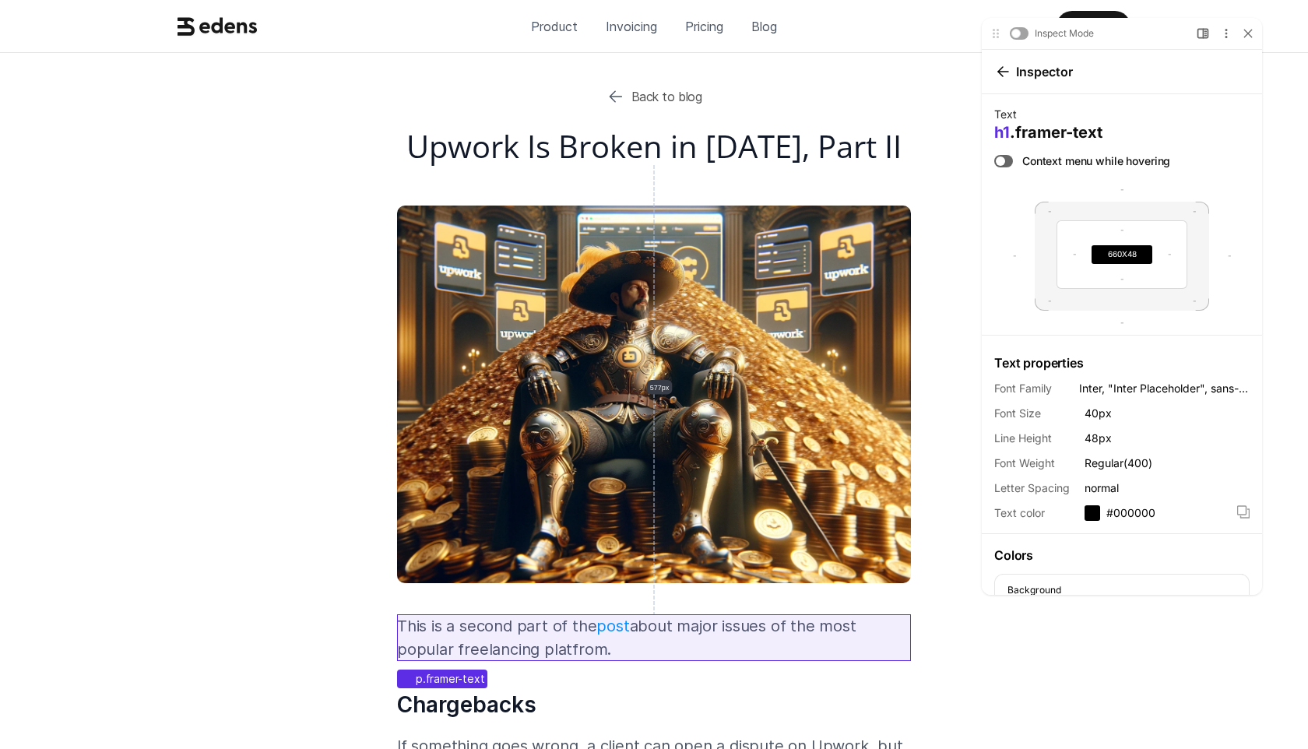
click at [748, 620] on p "This is a second part of the post about major issues of the most popular freela…" at bounding box center [654, 637] width 514 height 47
click at [586, 651] on p "This is a second part of the post about major issues of the most popular freela…" at bounding box center [654, 637] width 514 height 47
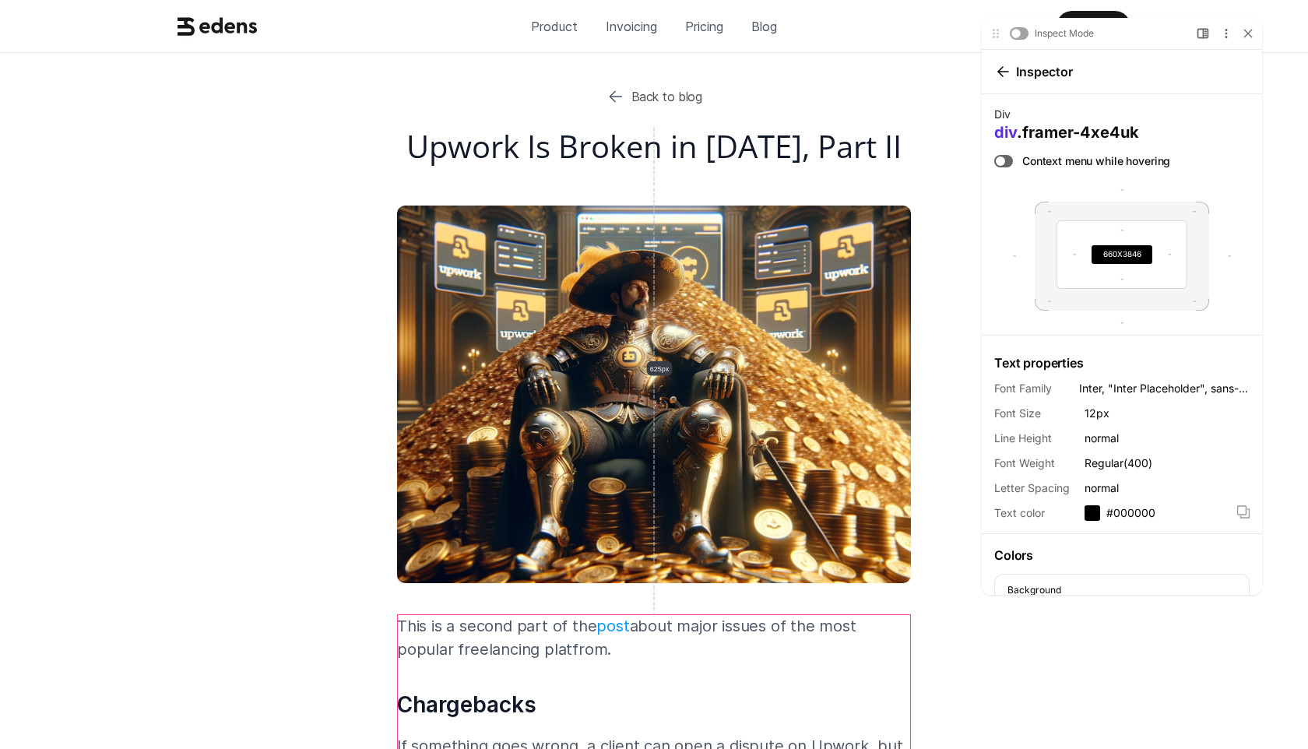
click at [1016, 75] on h3 "Inspector" at bounding box center [1046, 71] width 66 height 17
click at [1005, 72] on icon at bounding box center [1004, 71] width 12 height 12
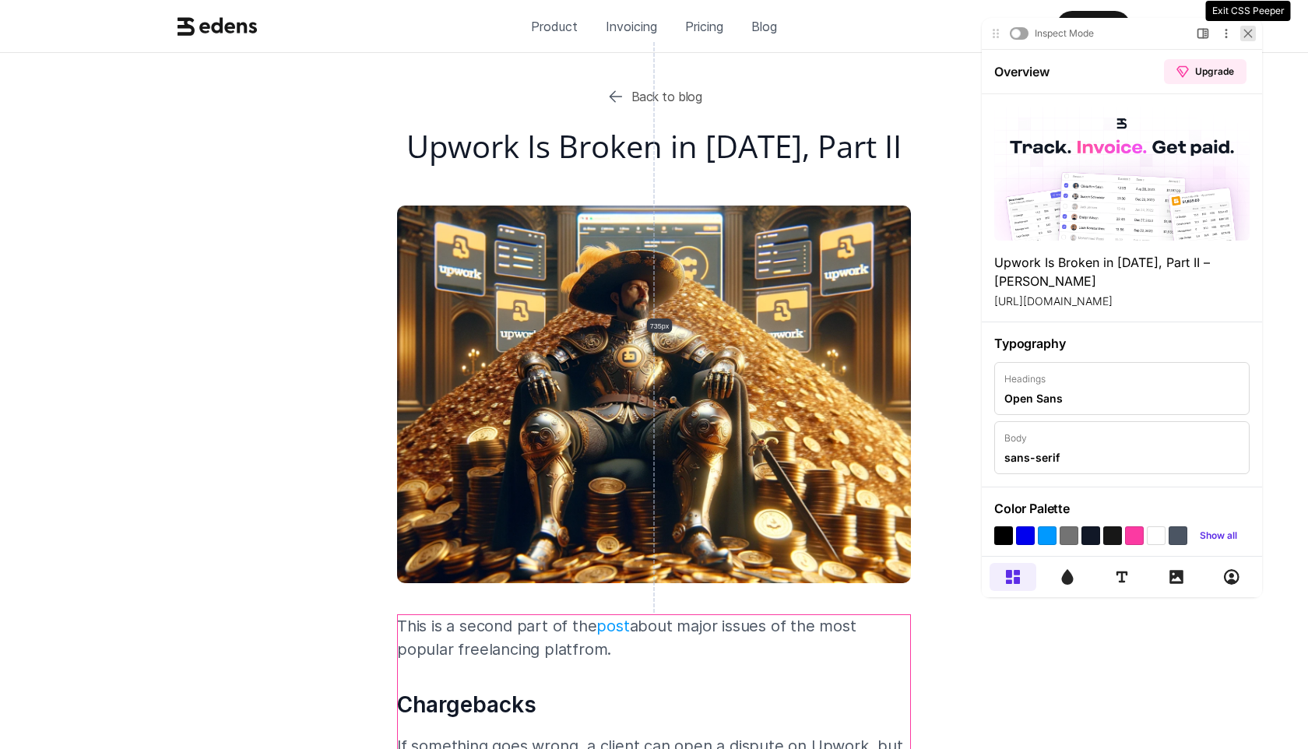
click at [1244, 28] on div at bounding box center [1249, 34] width 16 height 16
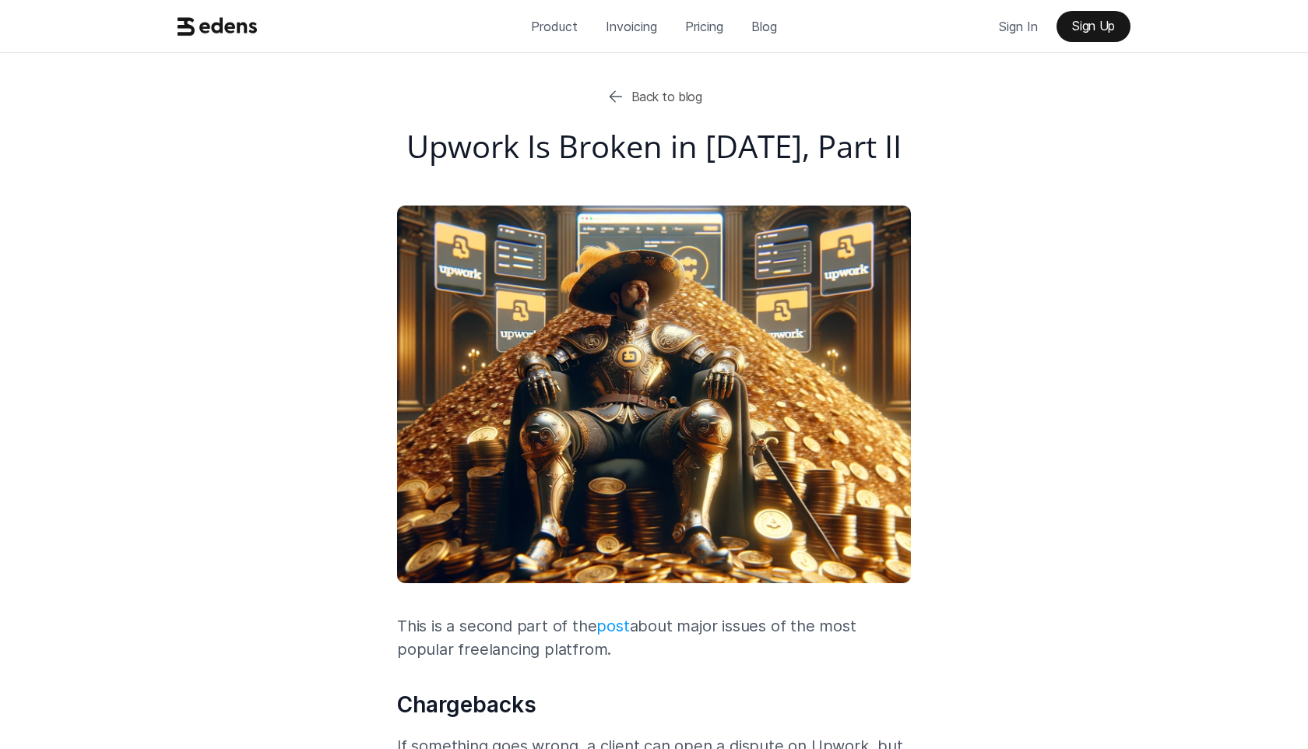
click at [230, 5] on div "Product Invoicing Pricing Blog Sign In Sign Up" at bounding box center [654, 26] width 1308 height 53
click at [230, 12] on icon at bounding box center [218, 27] width 80 height 30
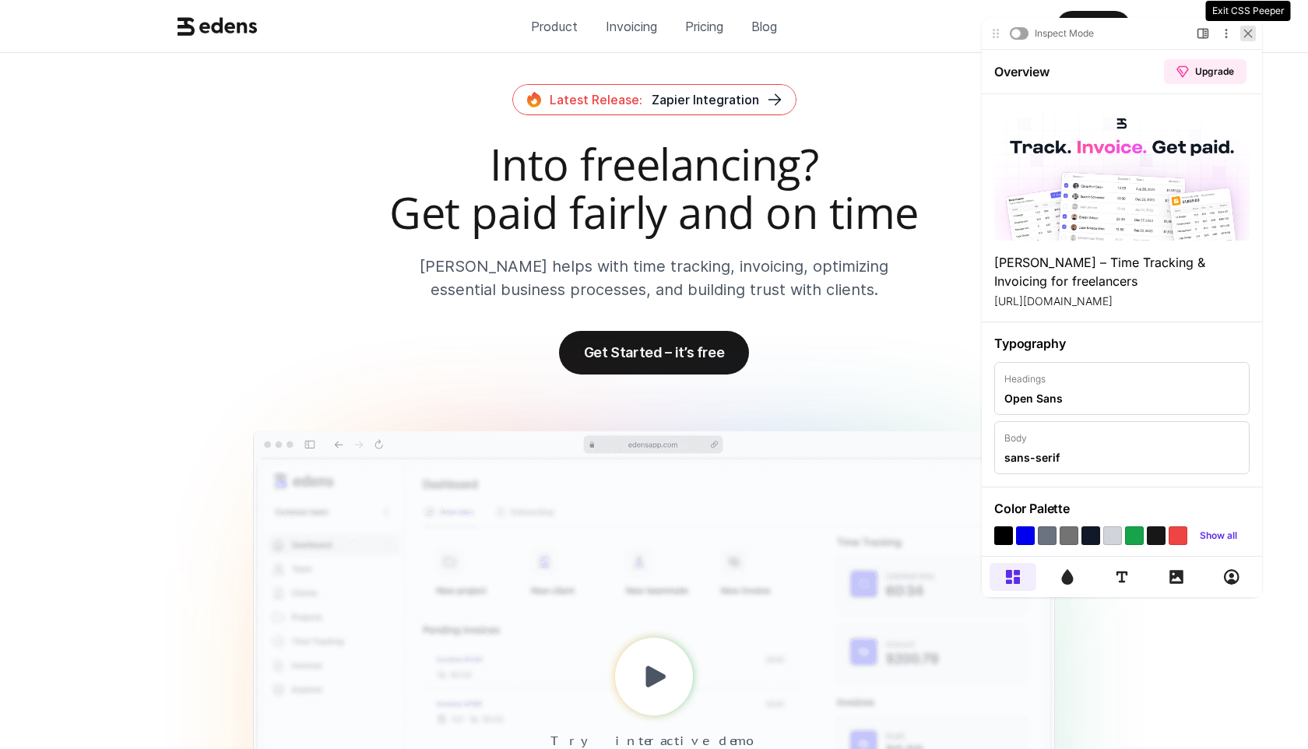
click at [1248, 35] on icon at bounding box center [1248, 33] width 9 height 9
